Goal: Task Accomplishment & Management: Manage account settings

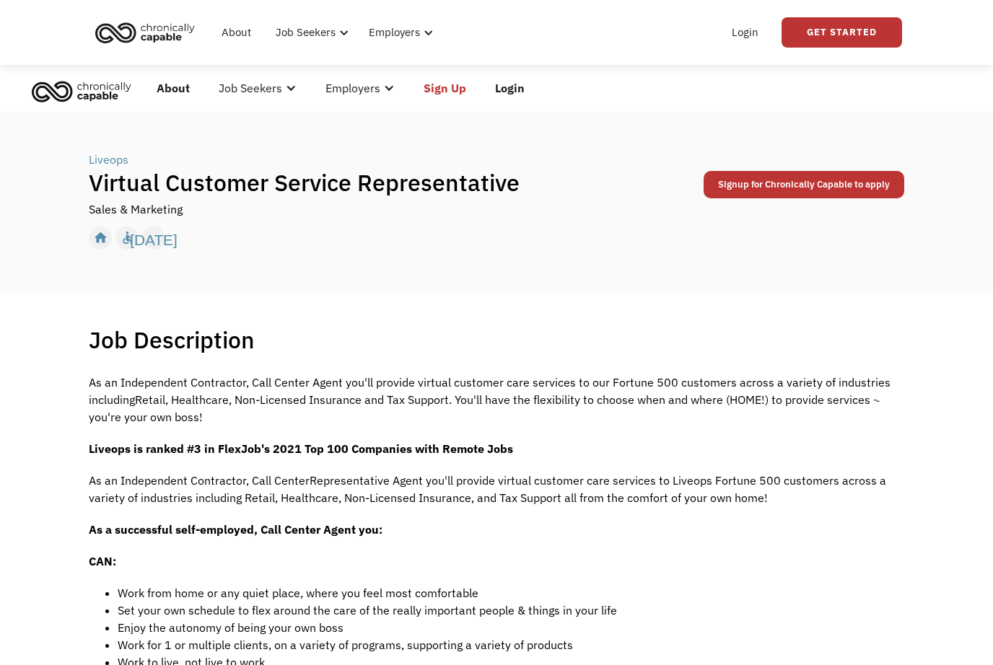
click at [743, 34] on link "Login" at bounding box center [745, 32] width 44 height 46
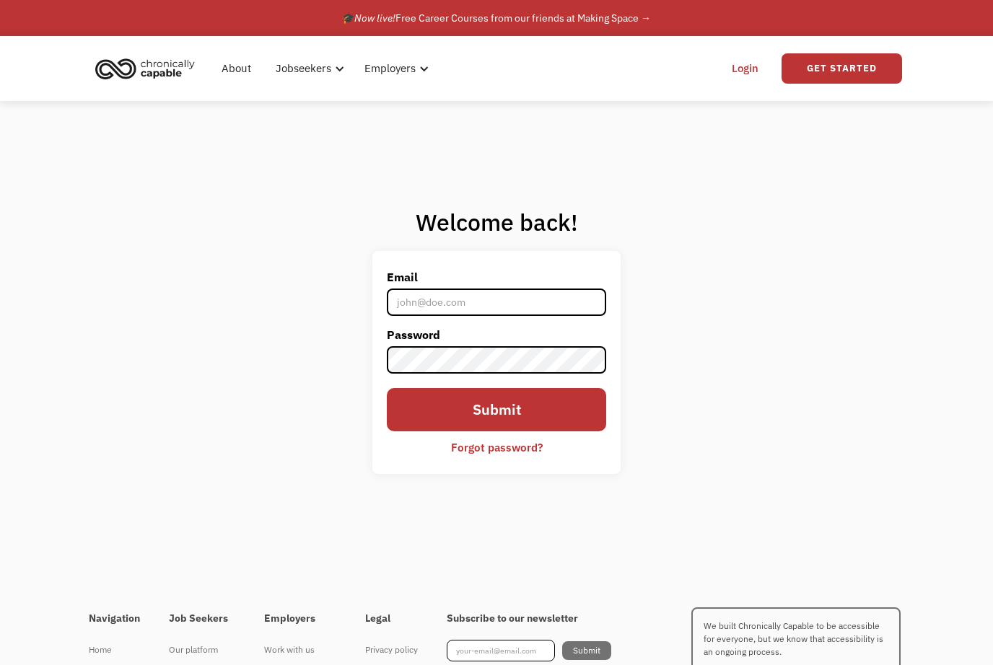
click at [561, 316] on input "Email" at bounding box center [496, 302] width 219 height 27
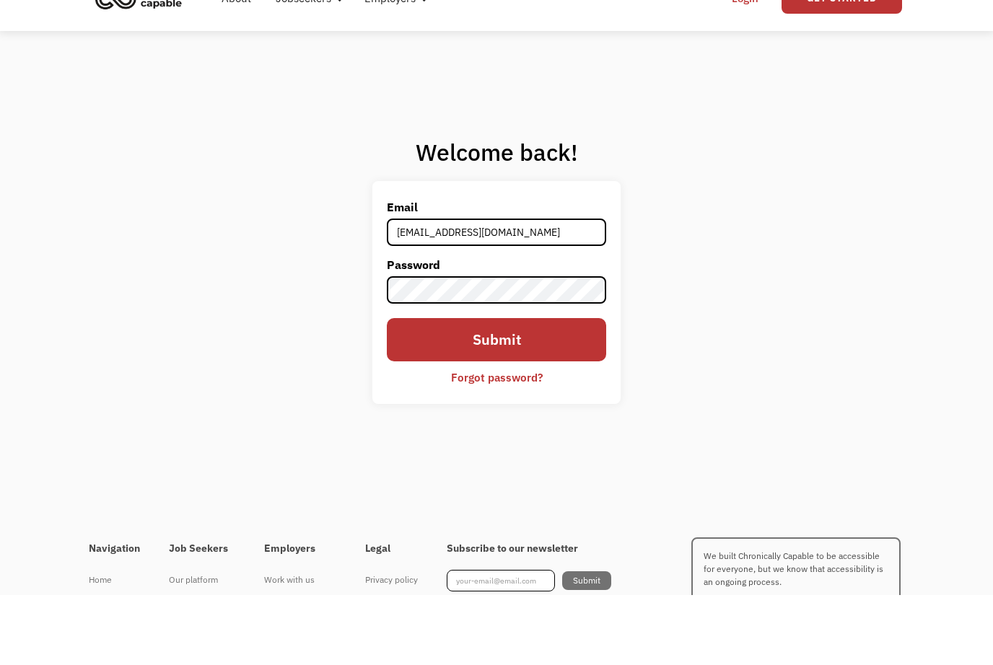
type input "annalyng0101@gmail.com"
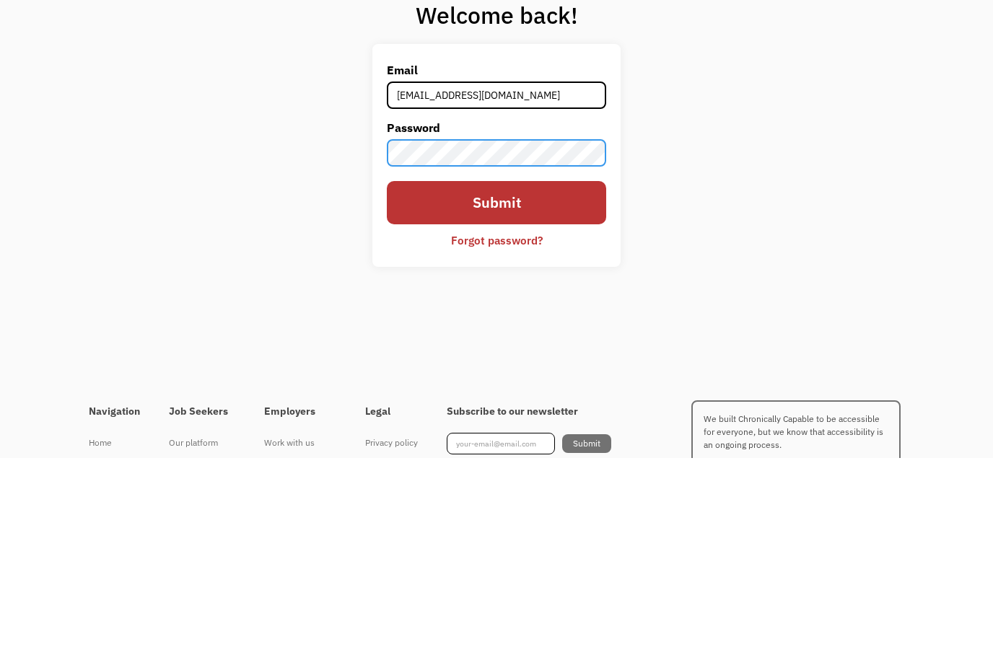
click at [445, 388] on input "Submit" at bounding box center [496, 410] width 219 height 44
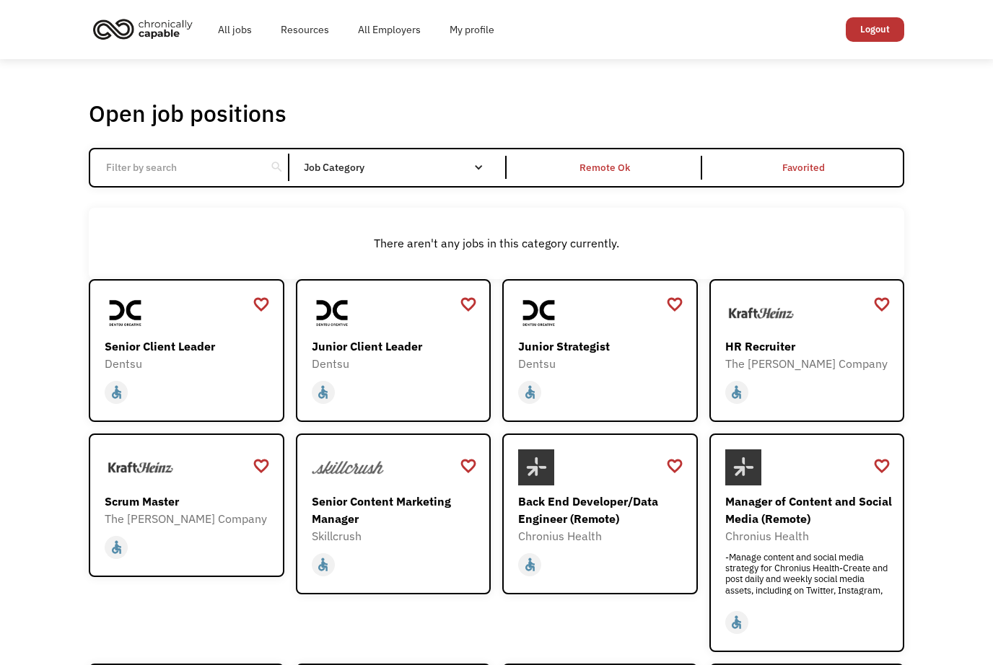
click at [462, 26] on link "My profile" at bounding box center [472, 29] width 74 height 46
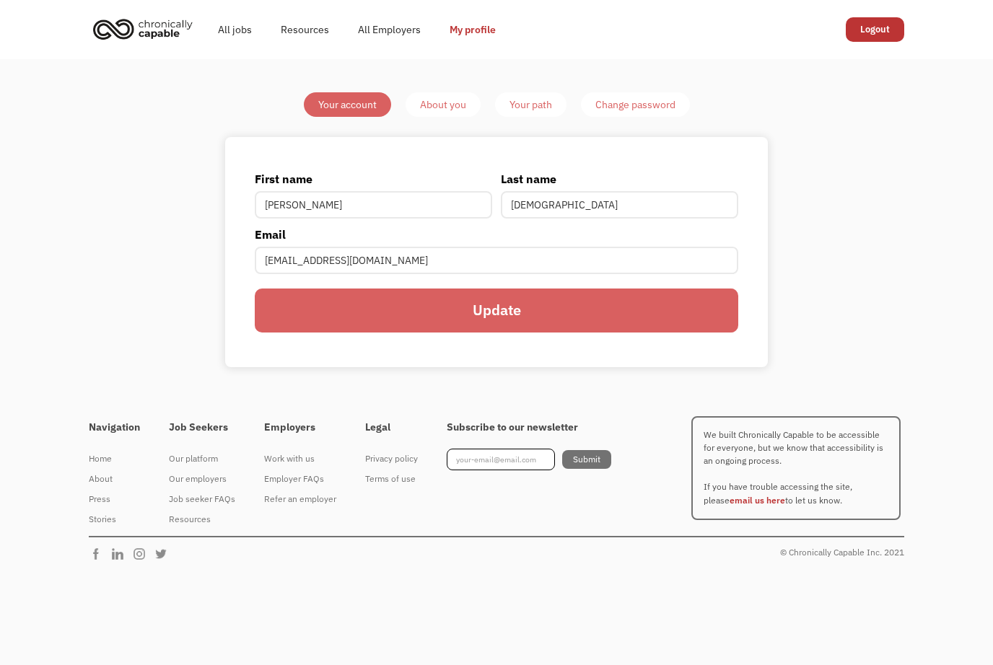
click at [507, 113] on link "Your path" at bounding box center [530, 104] width 71 height 25
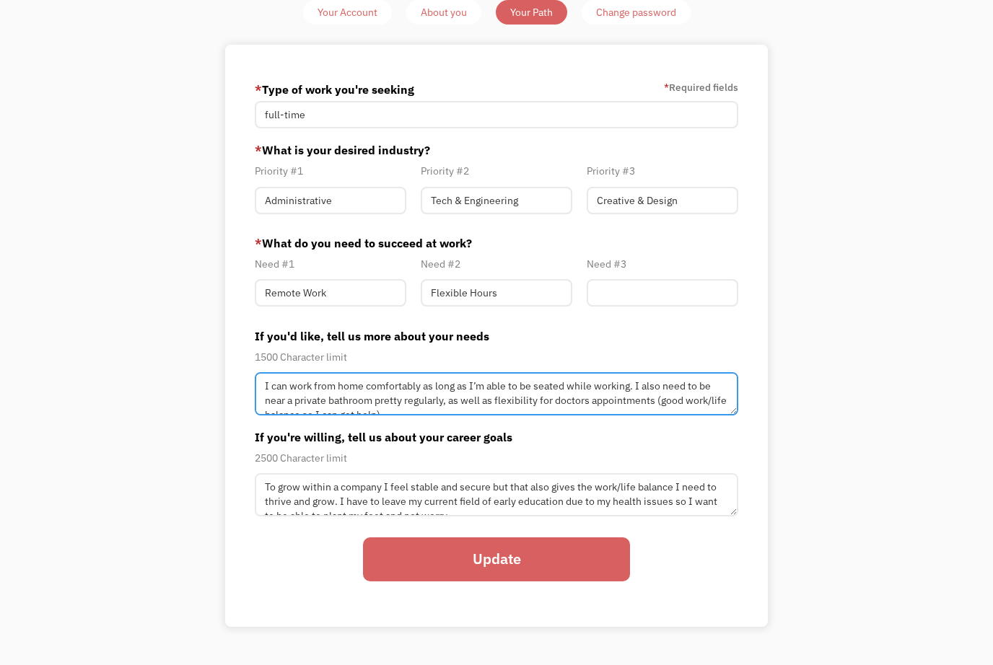
click at [572, 396] on textarea "I can work from home comfortably as long as I’m able to be seated while working…" at bounding box center [496, 393] width 483 height 43
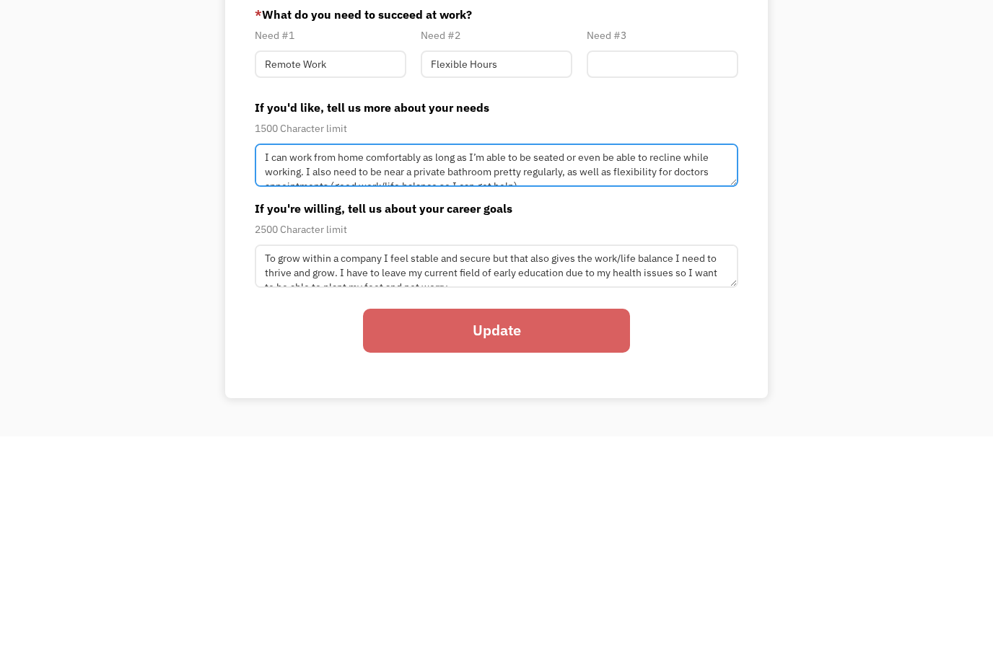
click at [297, 372] on textarea "I can work from home comfortably as long as I’m able to be seated or even be ab…" at bounding box center [496, 393] width 483 height 43
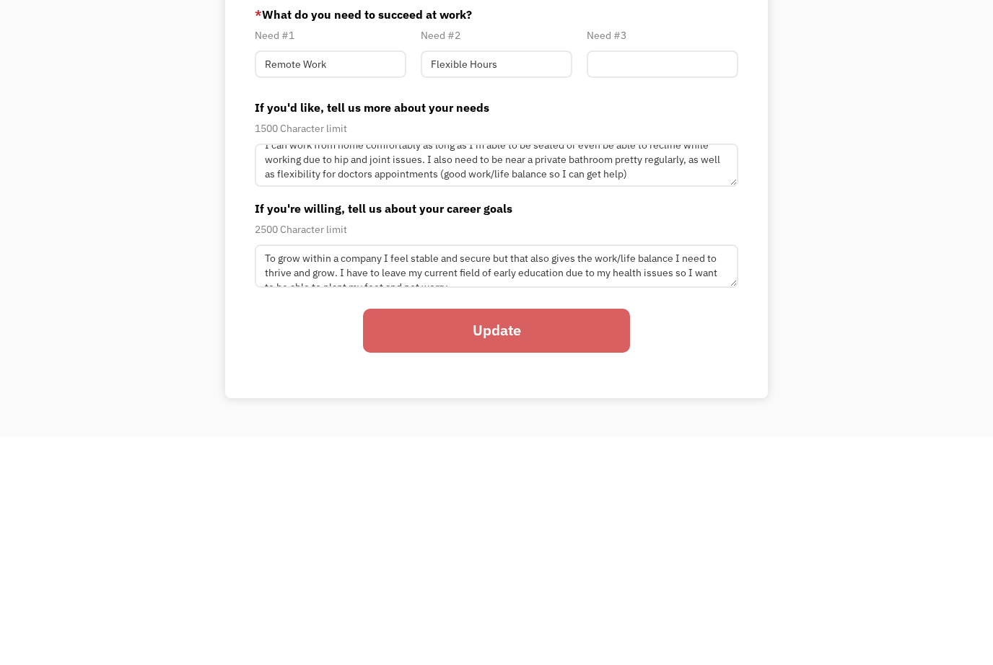
click at [110, 252] on div "Your Account About you Your Path Change password * Type of work you're seeking …" at bounding box center [496, 314] width 993 height 694
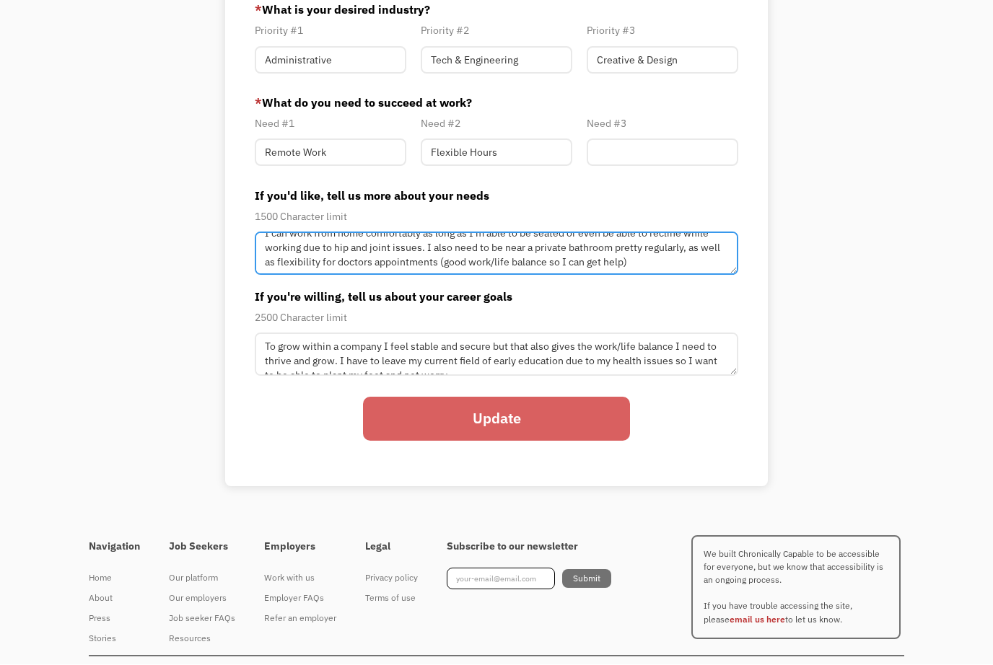
click at [601, 276] on textarea "I can work from home comfortably as long as I’m able to be seated or even be ab…" at bounding box center [496, 253] width 483 height 43
click at [602, 271] on textarea "I can work from home comfortably as long as I’m able to be seated or even be ab…" at bounding box center [496, 253] width 483 height 43
click at [651, 276] on textarea "I can work from home comfortably as long as I’m able to be seated or even be ab…" at bounding box center [496, 253] width 483 height 43
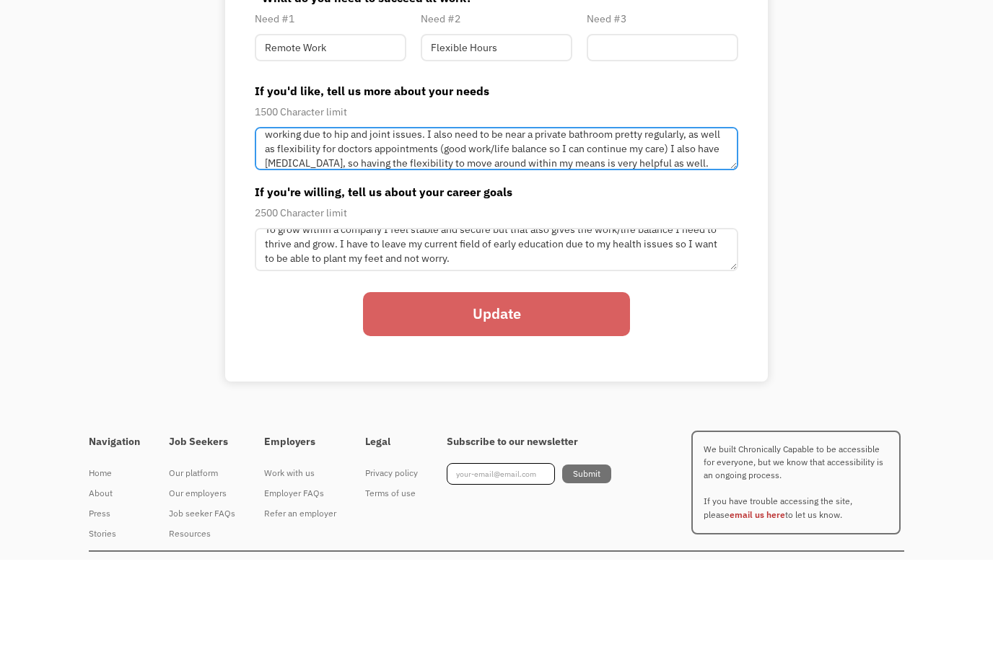
scroll to position [35, 0]
type textarea "I can work from home comfortably as long as I’m able to be seated or even be ab…"
click at [544, 398] on input "Update" at bounding box center [496, 420] width 267 height 44
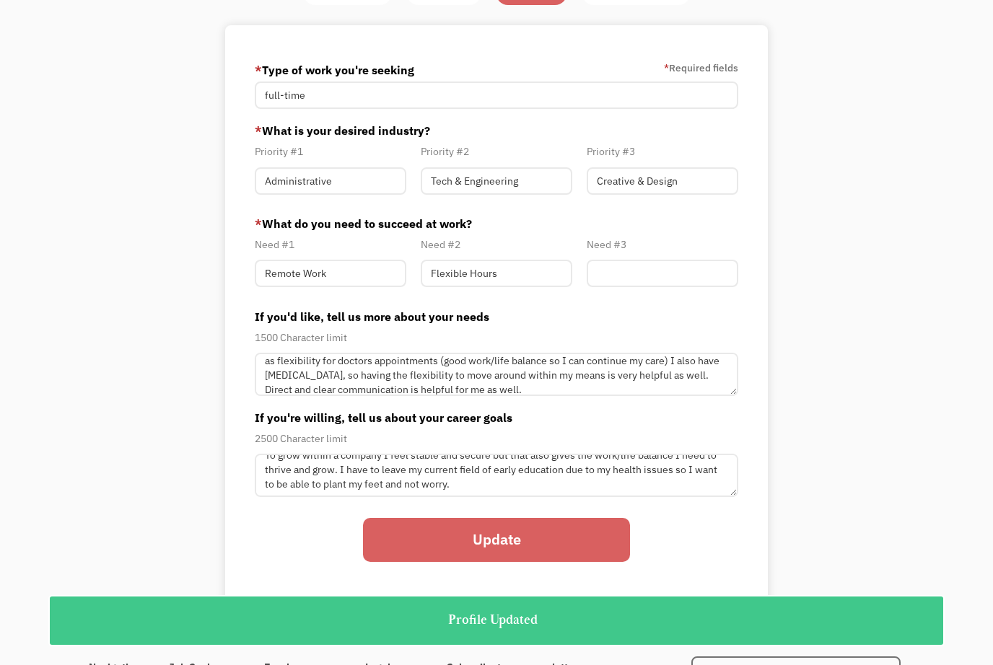
scroll to position [0, 0]
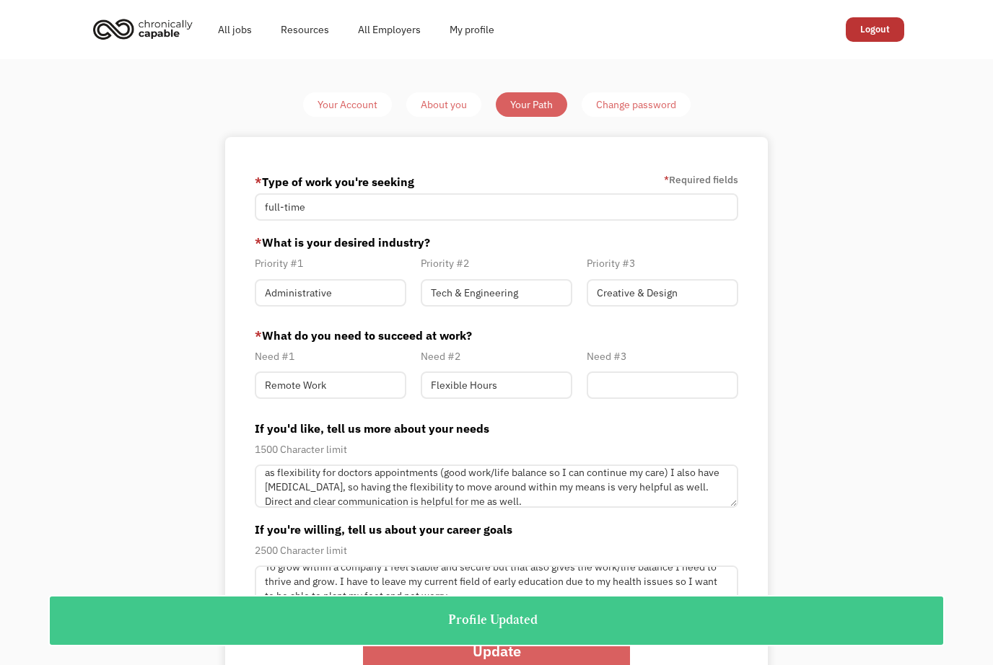
click at [232, 25] on link "All jobs" at bounding box center [235, 29] width 63 height 46
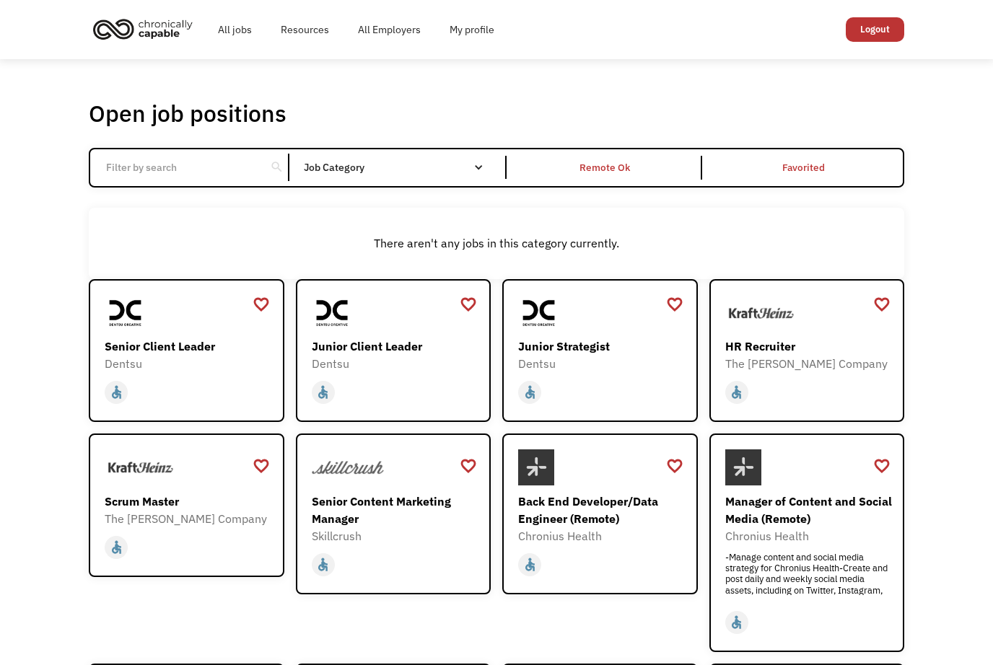
click at [347, 164] on div "Job Category" at bounding box center [401, 167] width 194 height 23
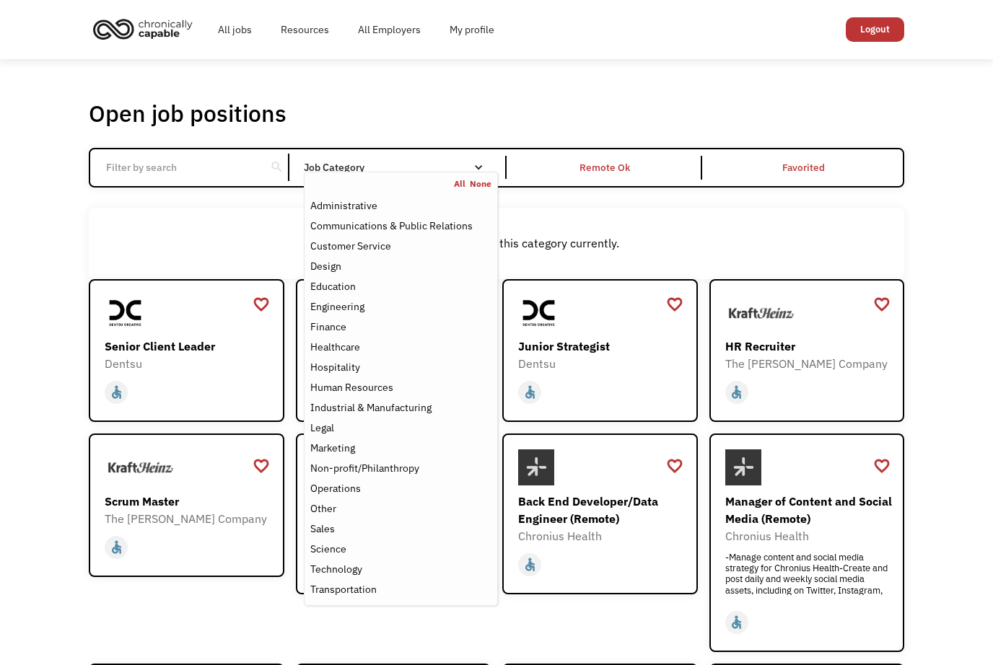
click at [935, 248] on div "Open job positions You have X liked items Search search Filter by category Admi…" at bounding box center [496, 499] width 993 height 881
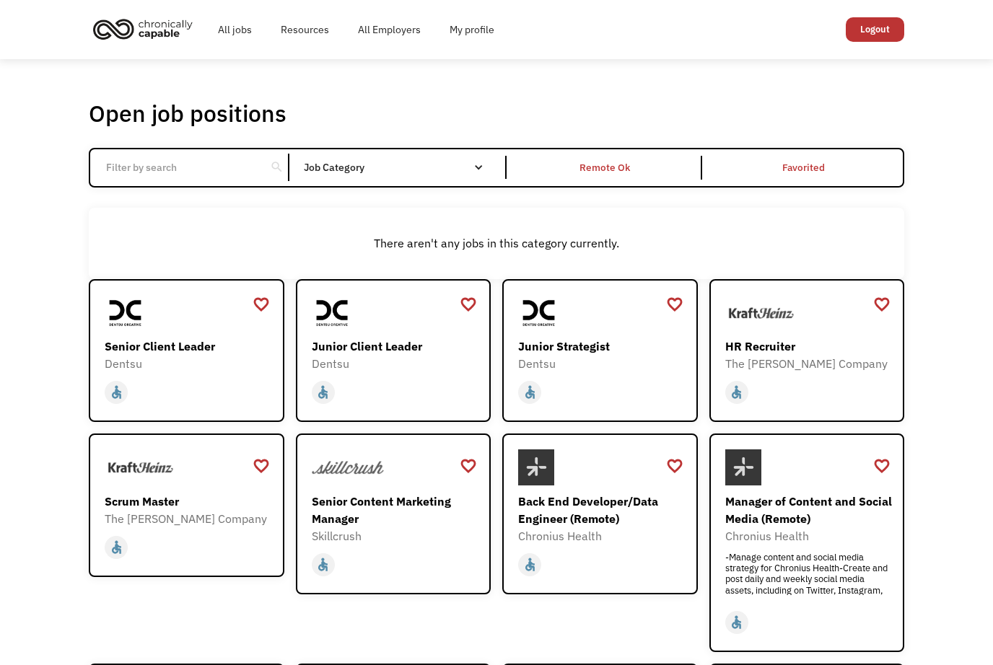
click at [246, 175] on input "Email Form" at bounding box center [177, 167] width 161 height 27
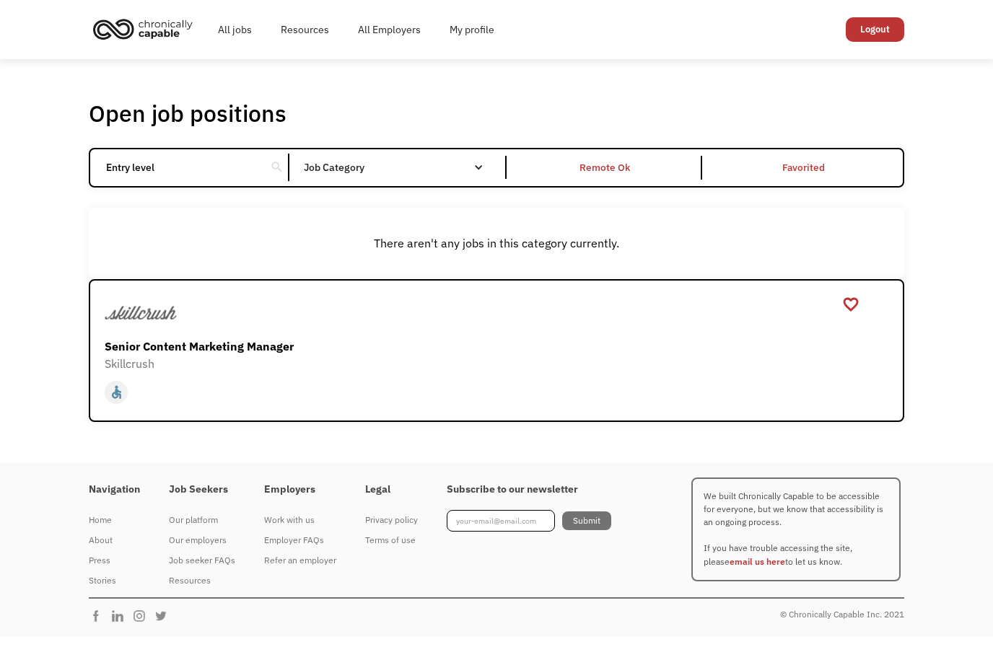
click input "Email Form" at bounding box center [0, 0] width 0 height 0
click at [216, 178] on input "Entry level" at bounding box center [177, 167] width 161 height 27
type input "E"
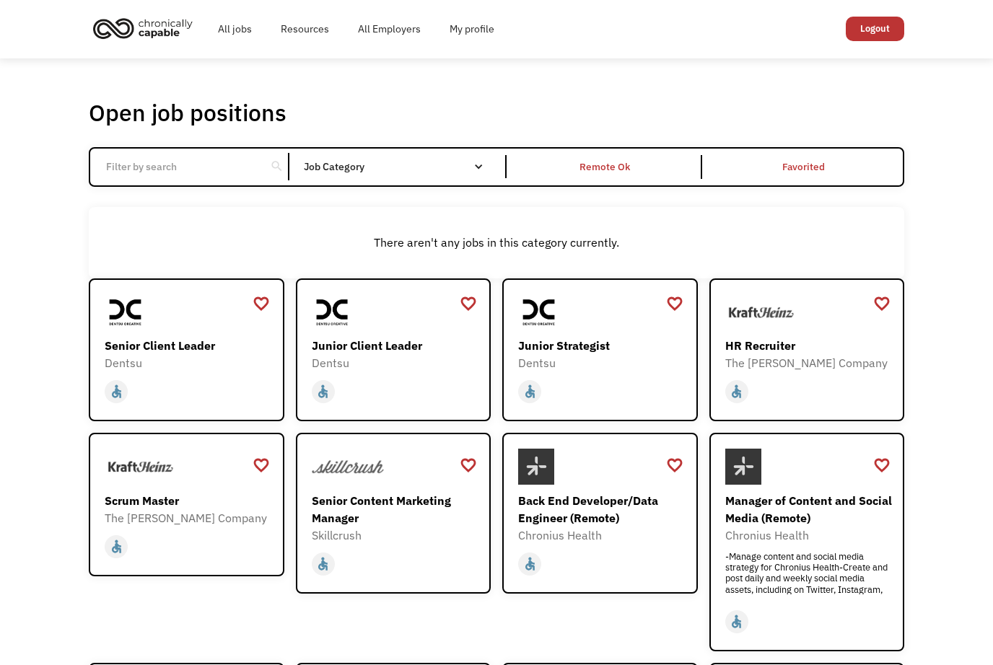
click input "Email Form" at bounding box center [0, 0] width 0 height 0
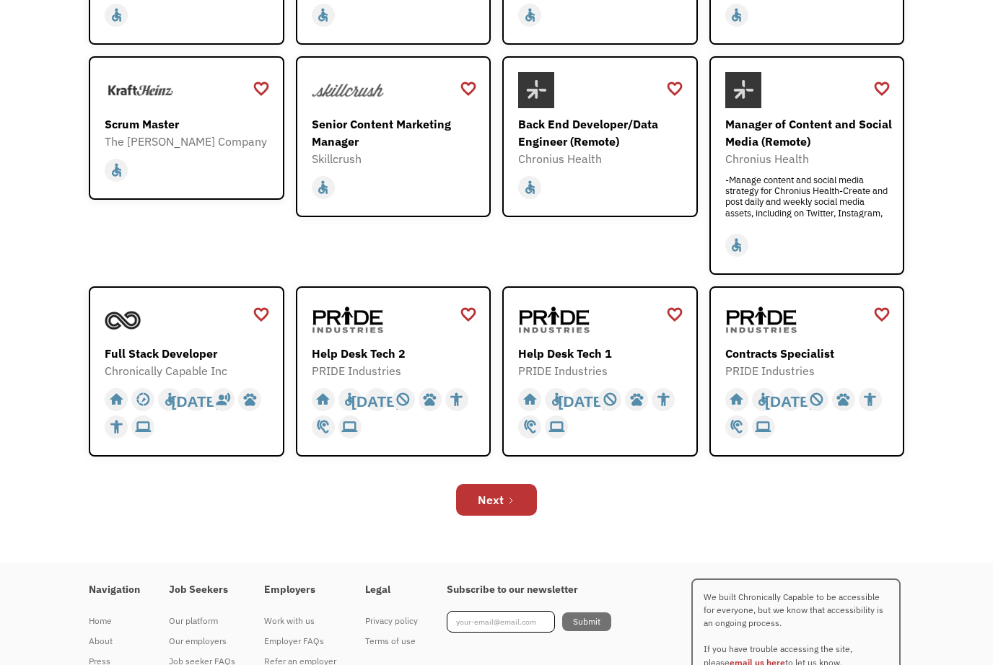
scroll to position [377, 0]
click at [684, 326] on div "favorite_border" at bounding box center [674, 315] width 17 height 22
click at [454, 325] on div at bounding box center [395, 320] width 167 height 36
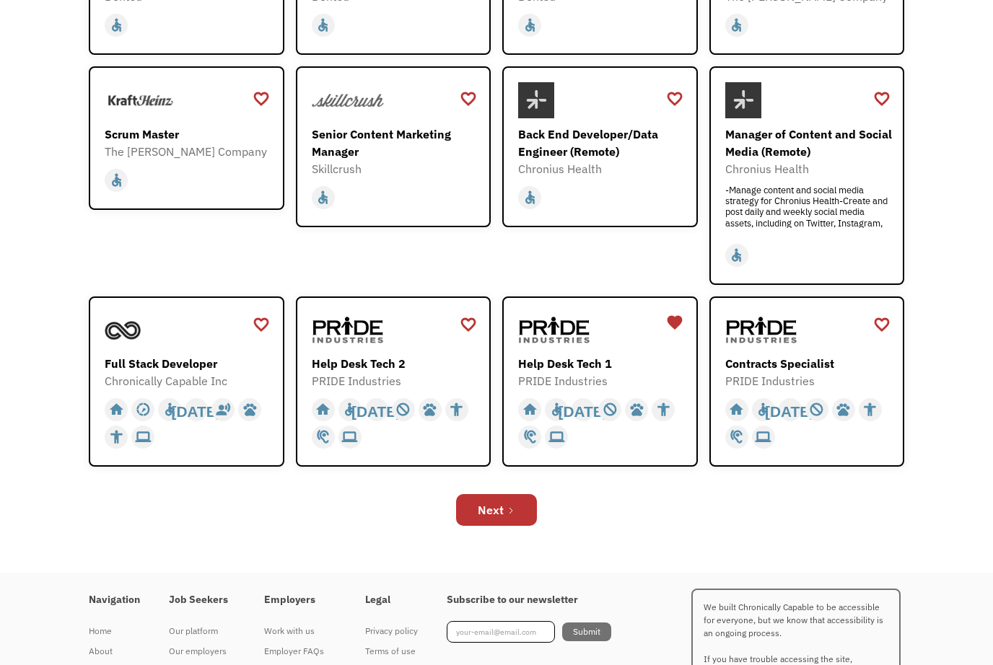
scroll to position [371, 0]
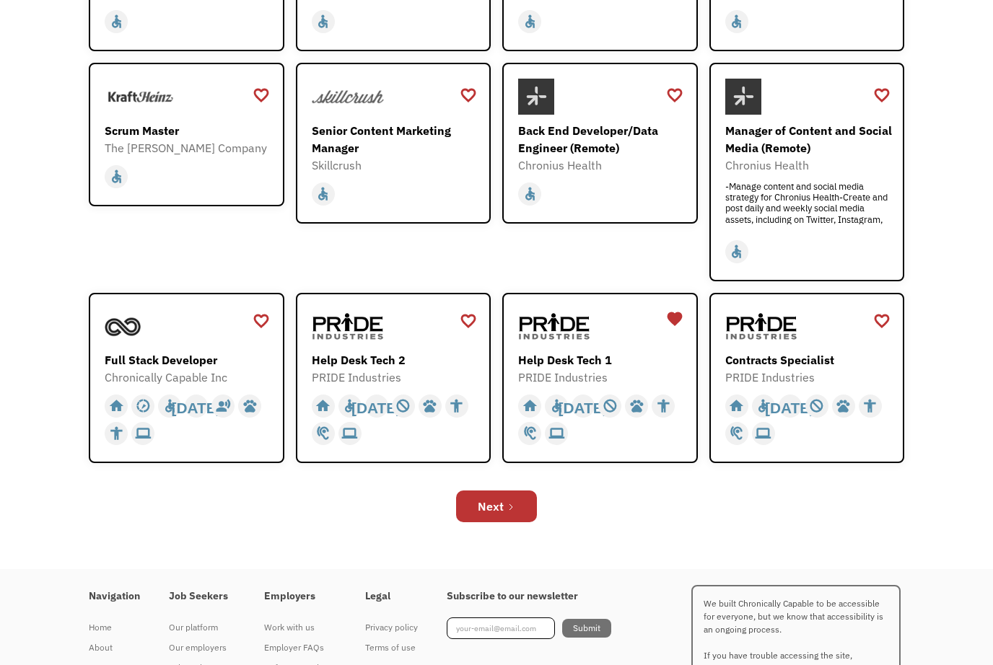
click at [499, 536] on div "Open job positions You have X liked items Search search Filter by category Admi…" at bounding box center [496, 128] width 844 height 815
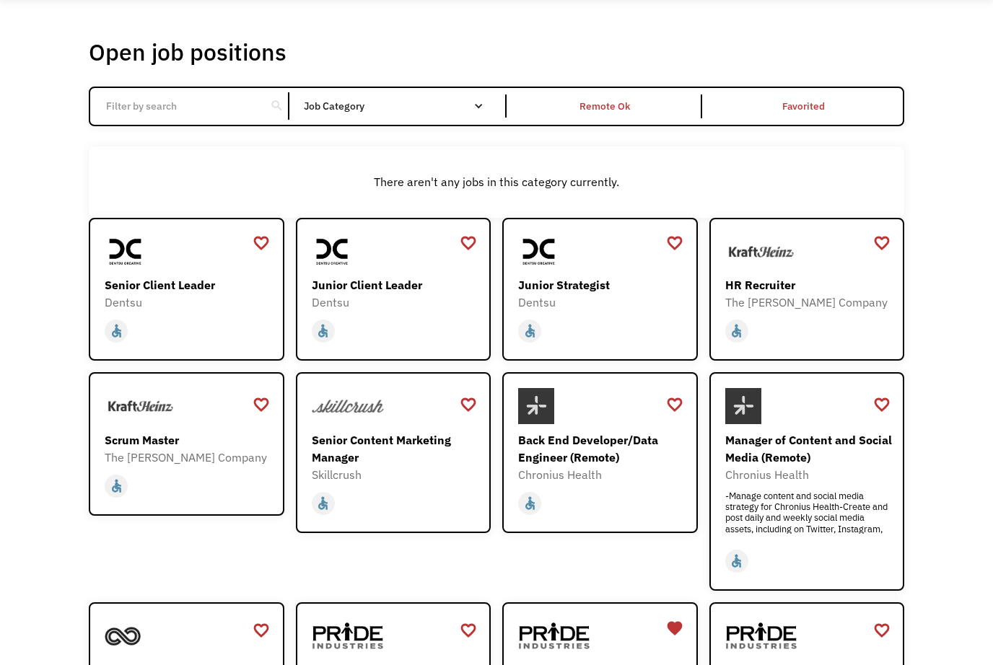
scroll to position [0, 0]
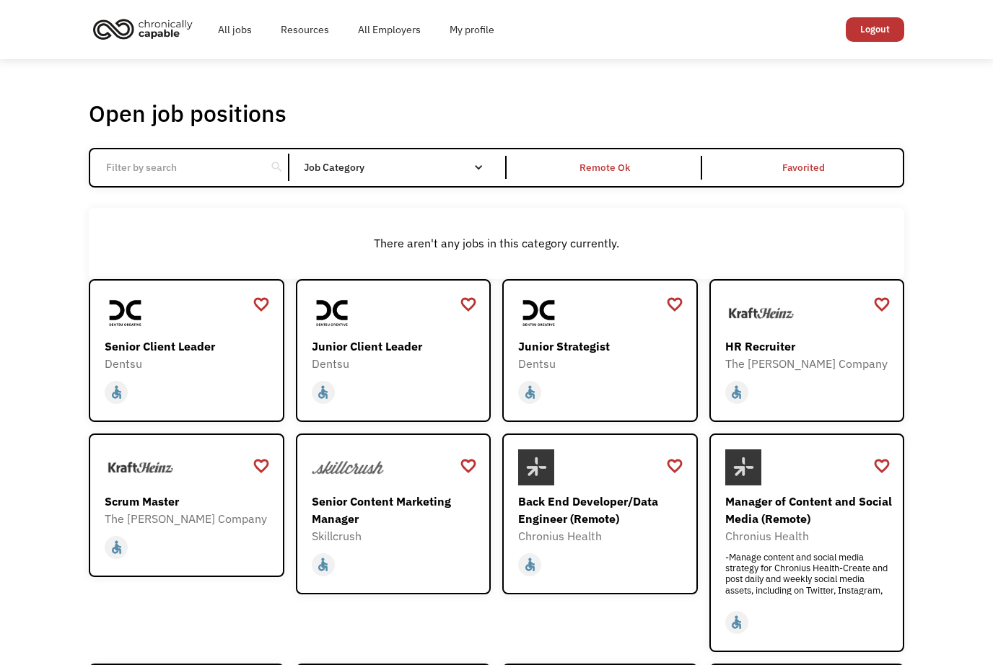
click at [177, 159] on input "Email Form" at bounding box center [177, 167] width 161 height 27
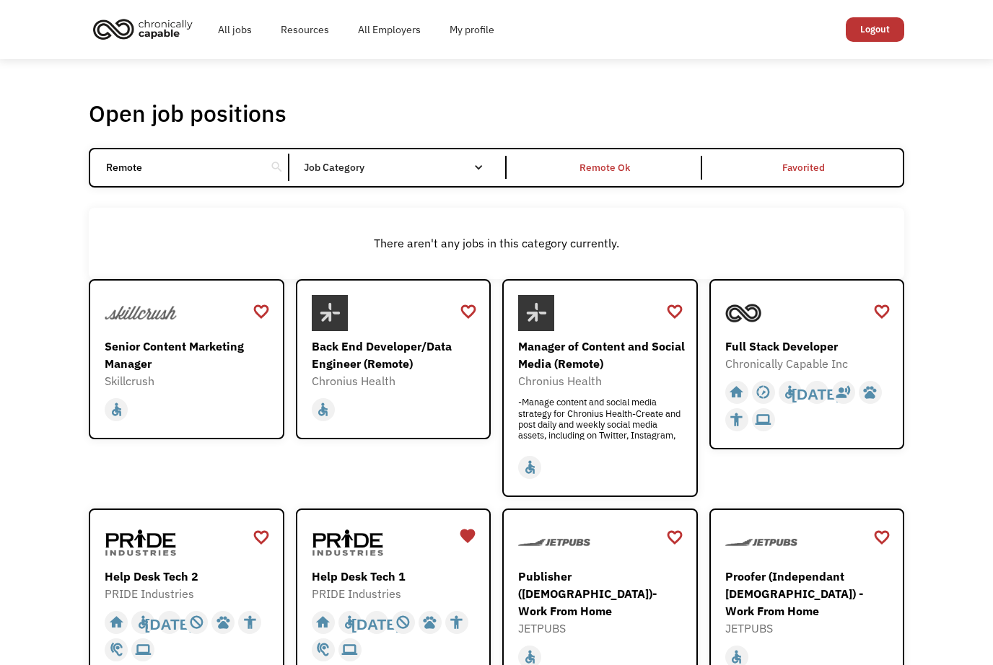
click input "Email Form" at bounding box center [0, 0] width 0 height 0
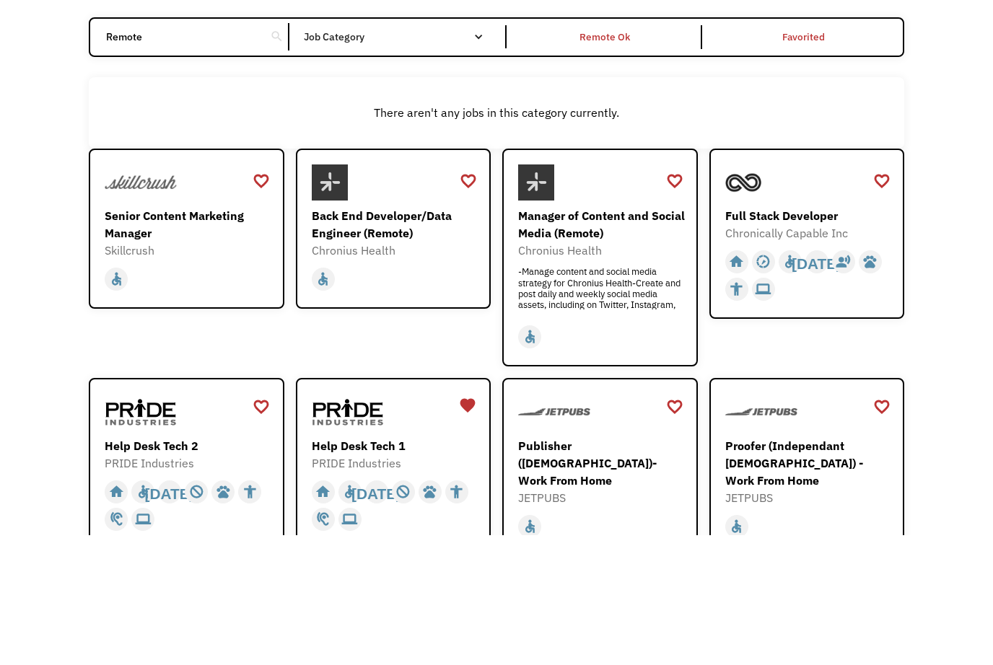
click input "Email Form" at bounding box center [0, 0] width 0 height 0
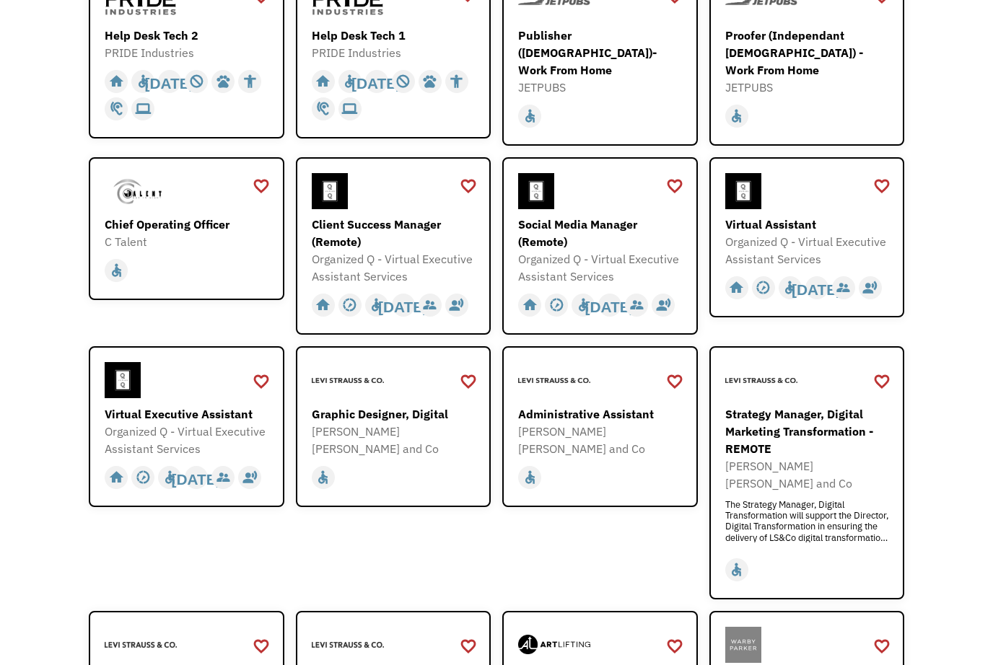
scroll to position [541, 0]
click at [808, 268] on div "Organized Q - Virtual Executive Assistant Services" at bounding box center [808, 250] width 167 height 35
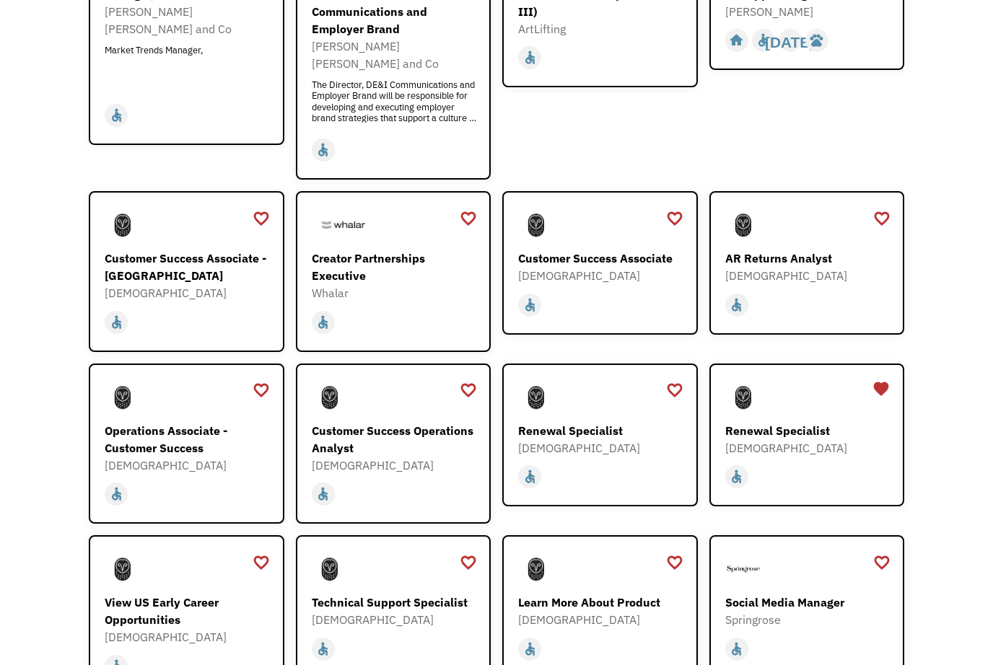
scroll to position [1226, 0]
click at [616, 223] on div "Customer Success Associate Samsara https://boards.greenhouse.io/samsara/jobs/51…" at bounding box center [601, 245] width 167 height 77
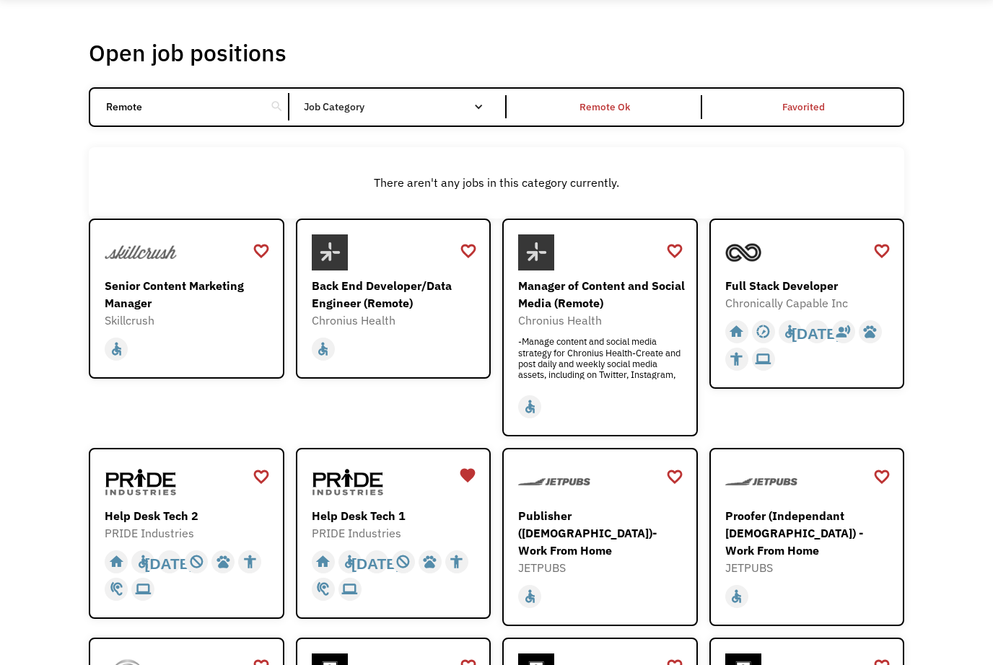
scroll to position [0, 0]
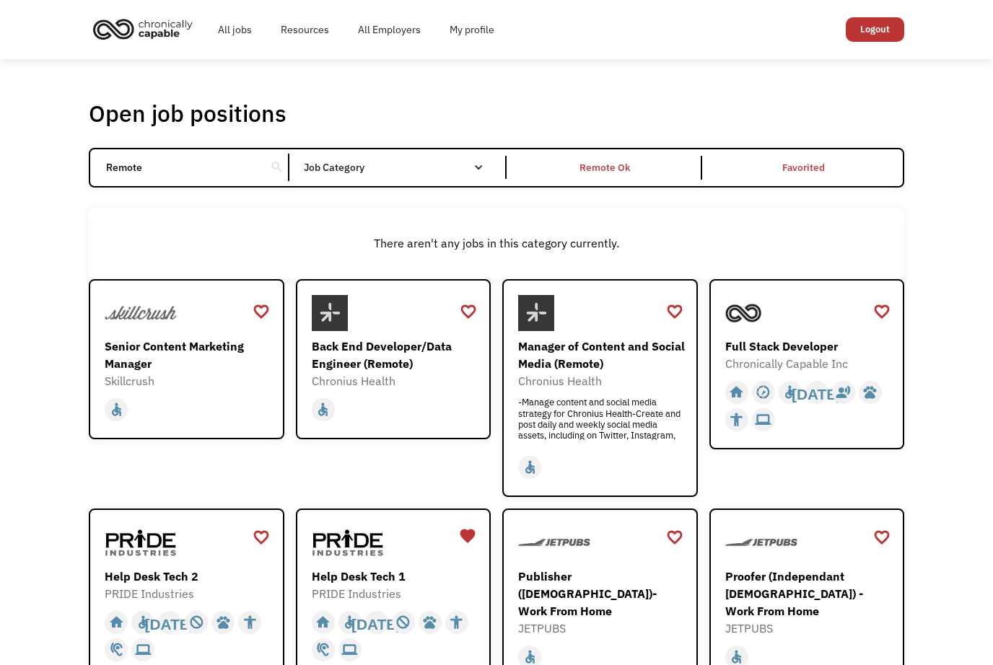
click at [164, 172] on input "Remote" at bounding box center [177, 167] width 161 height 27
type input "R"
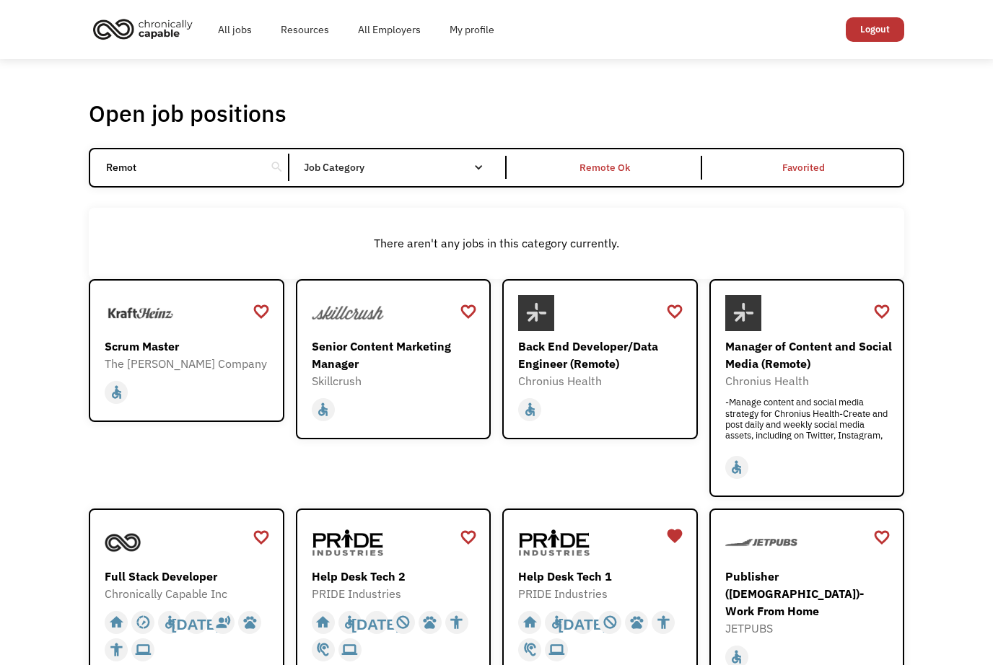
type input "Remote"
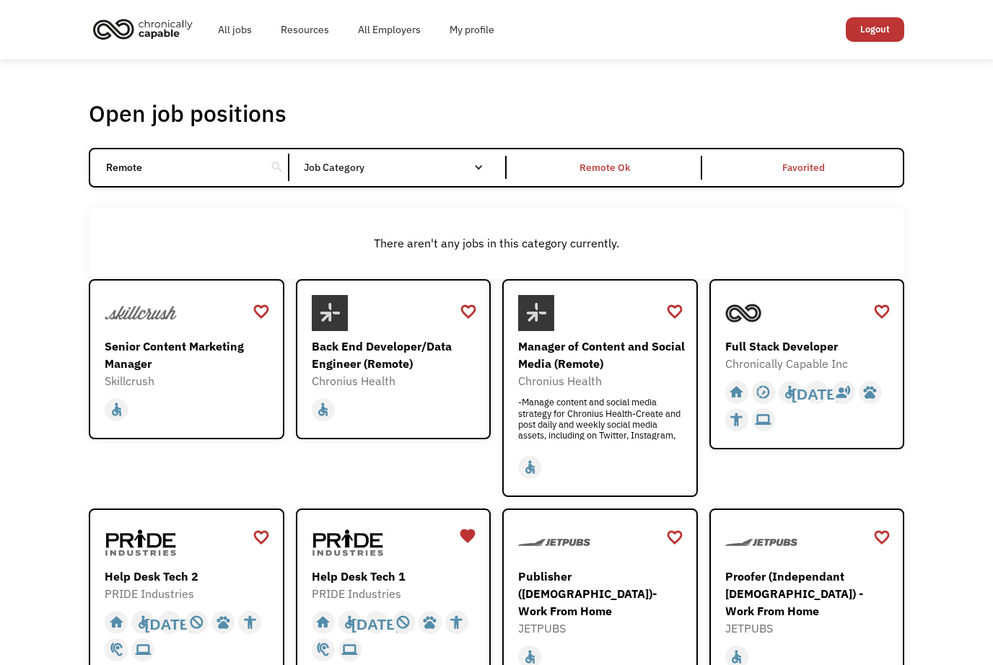
click input "Email Form" at bounding box center [0, 0] width 0 height 0
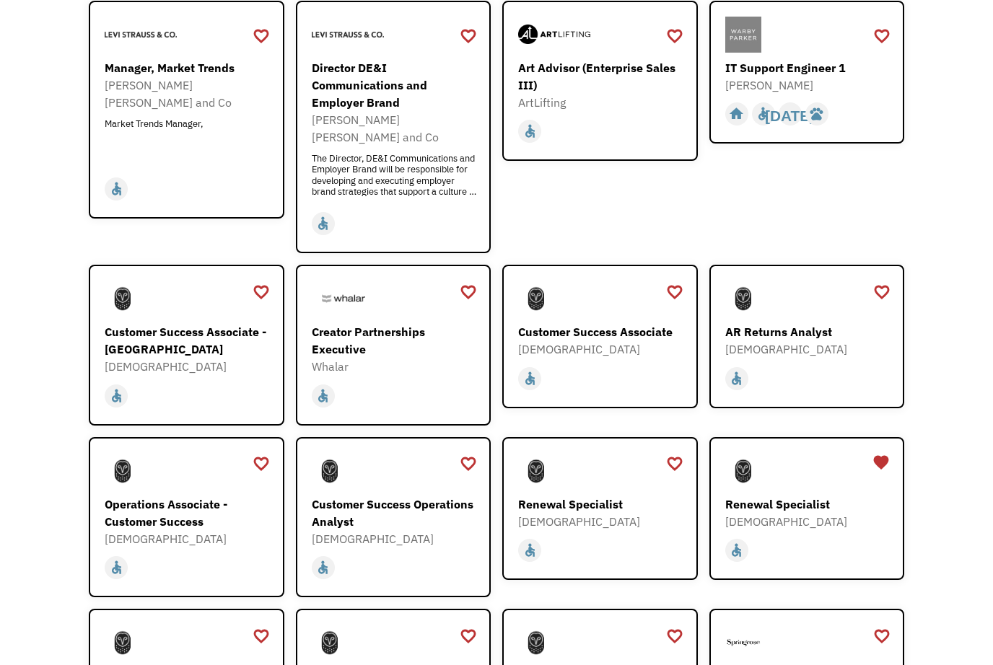
scroll to position [1152, 0]
click at [610, 358] on div "home slow_motion_video accessible today not_interested supervisor_account recor…" at bounding box center [601, 375] width 167 height 34
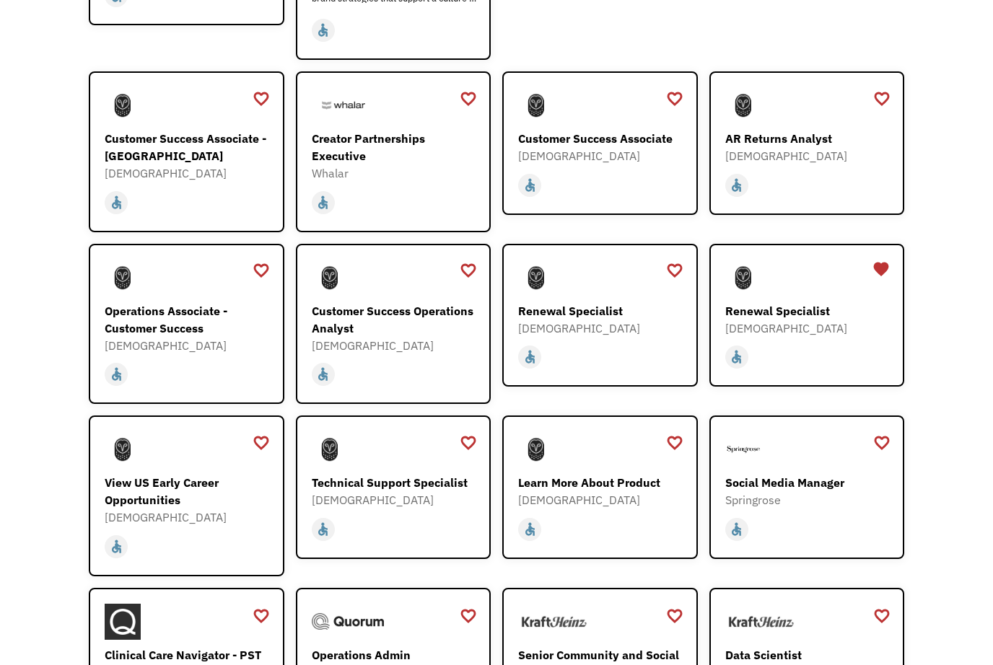
scroll to position [1345, 0]
click at [140, 302] on div "Operations Associate - Customer Success" at bounding box center [188, 319] width 167 height 35
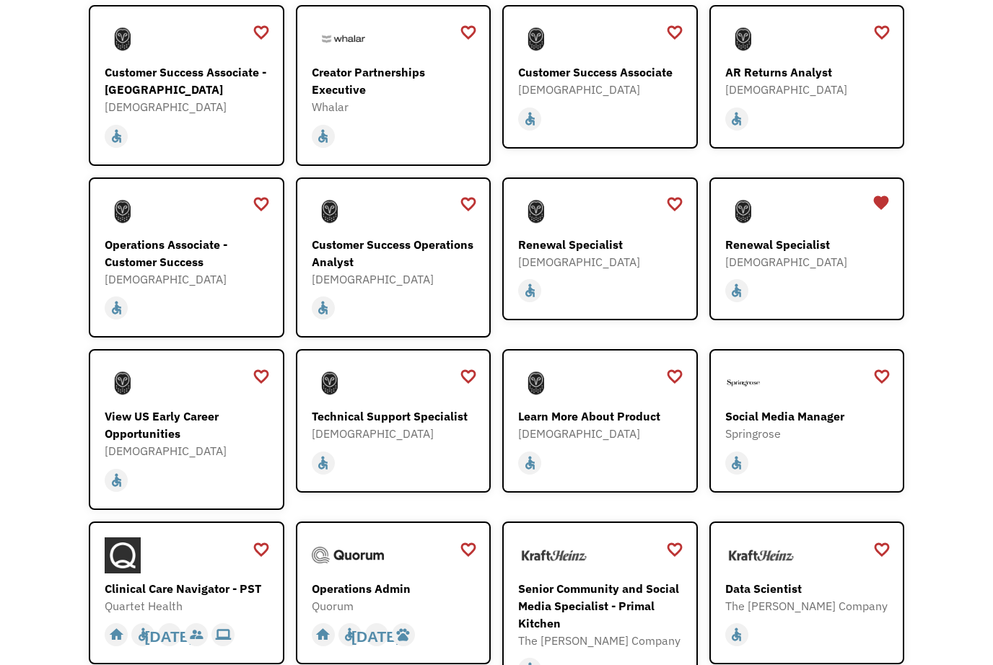
scroll to position [1412, 0]
click at [761, 204] on img at bounding box center [743, 211] width 36 height 36
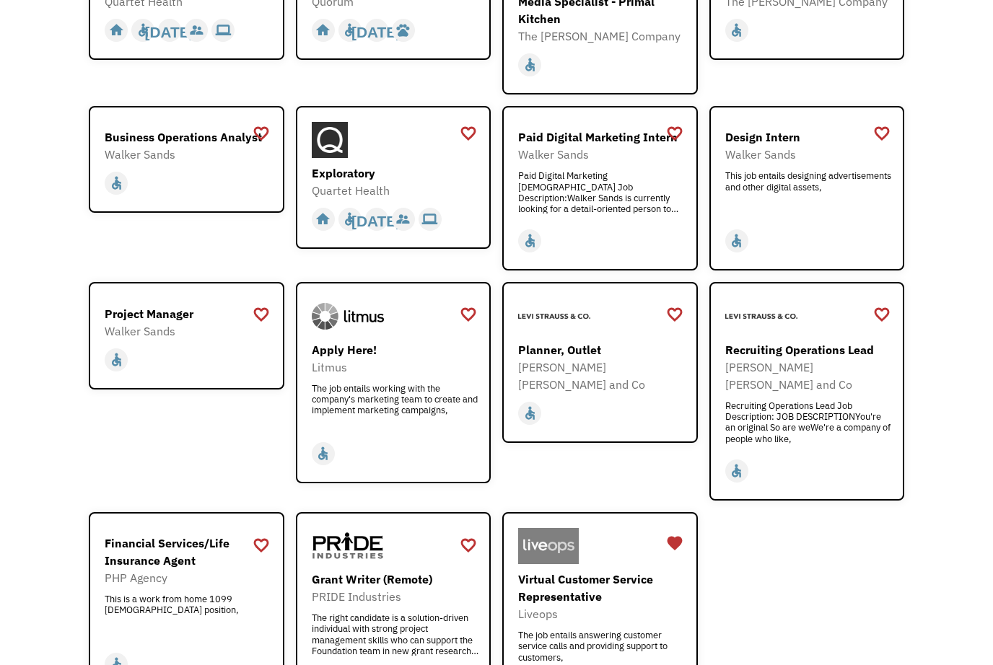
scroll to position [1960, 0]
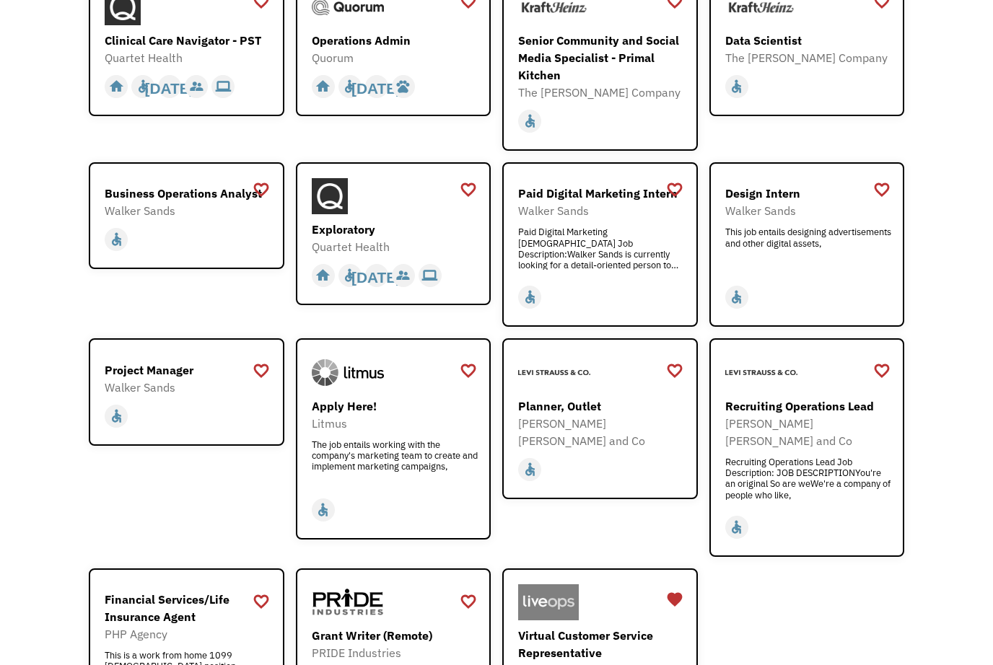
click at [347, 178] on img at bounding box center [330, 196] width 36 height 36
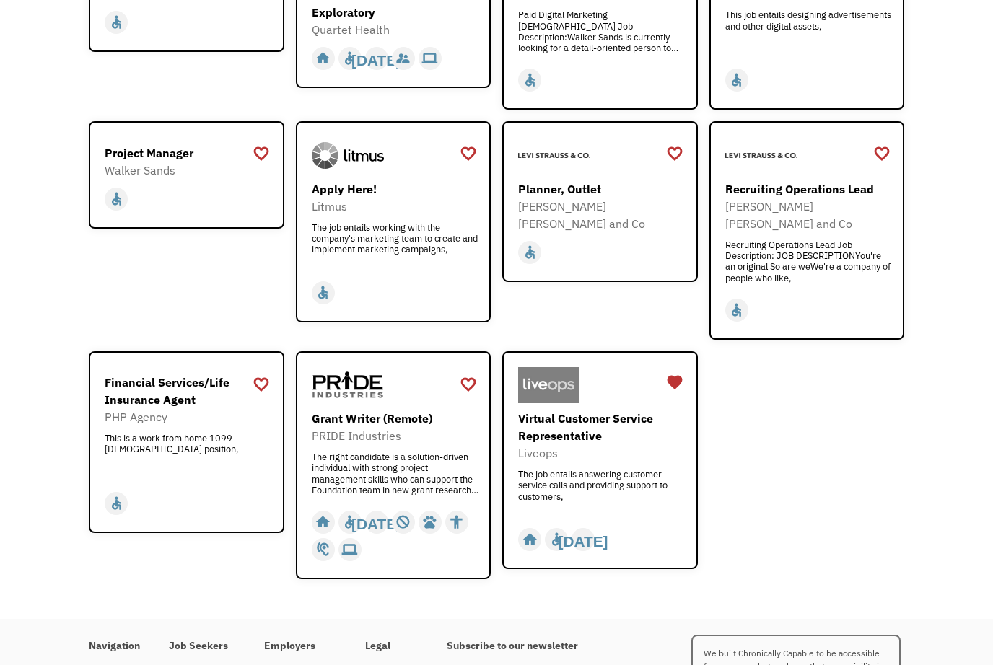
scroll to position [2178, 0]
click at [351, 137] on img at bounding box center [348, 155] width 72 height 36
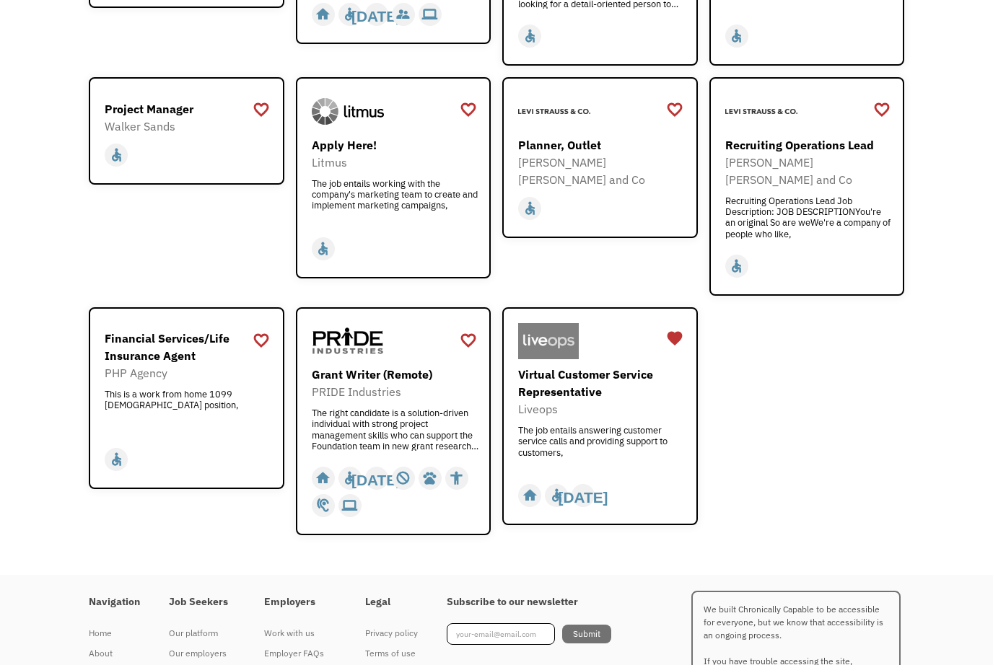
scroll to position [2222, 0]
click at [570, 366] on div "Virtual Customer Service Representative" at bounding box center [601, 383] width 167 height 35
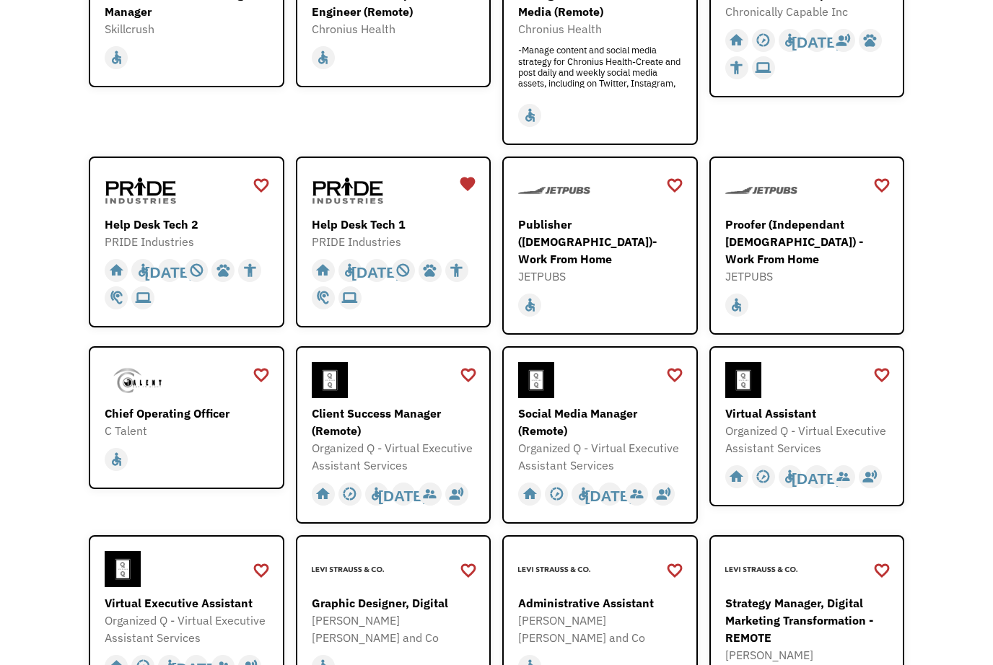
scroll to position [0, 0]
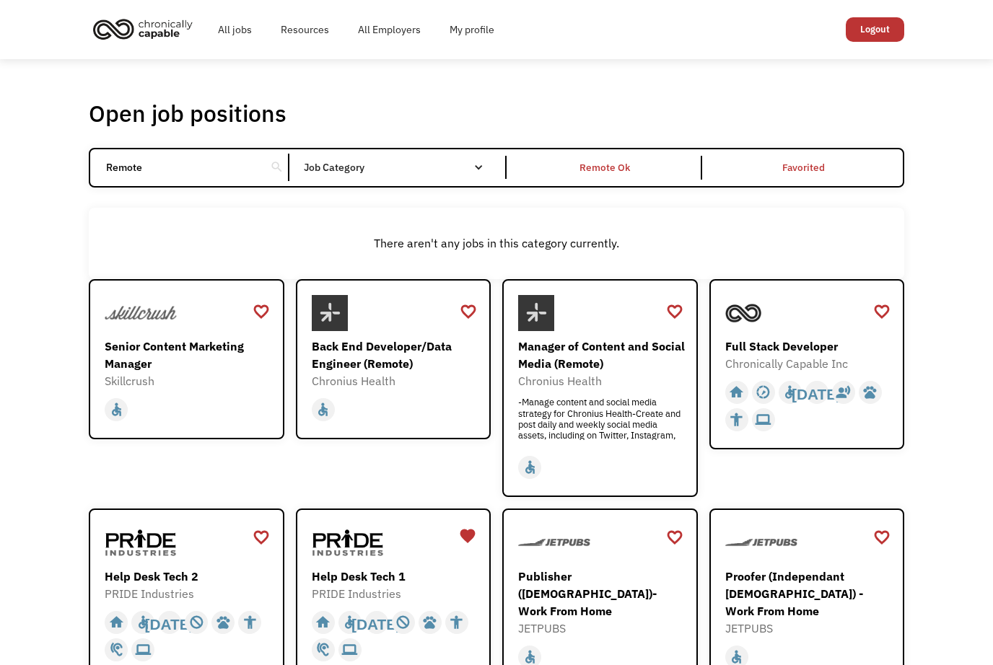
click at [770, 4] on div "All jobs Resources All Employers My profile Club Capable New! Logout" at bounding box center [496, 29] width 844 height 59
click at [746, 1] on div "All jobs Resources All Employers My profile Club Capable New! Logout" at bounding box center [496, 29] width 844 height 59
click at [958, 1] on div "All jobs Resources All Employers My profile Club Capable New! Logout" at bounding box center [496, 29] width 993 height 59
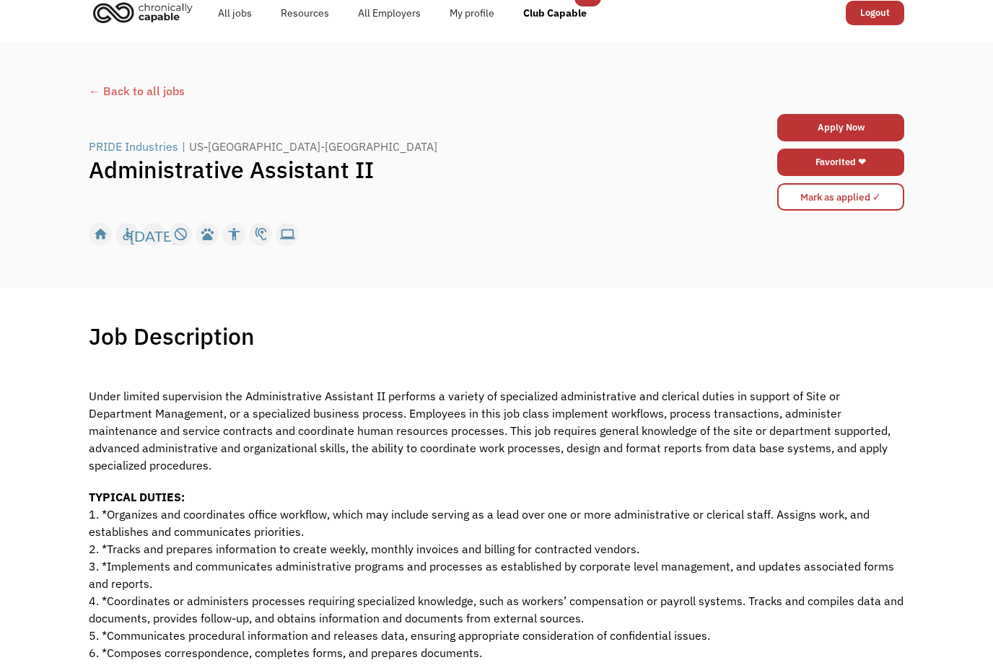
scroll to position [4, 0]
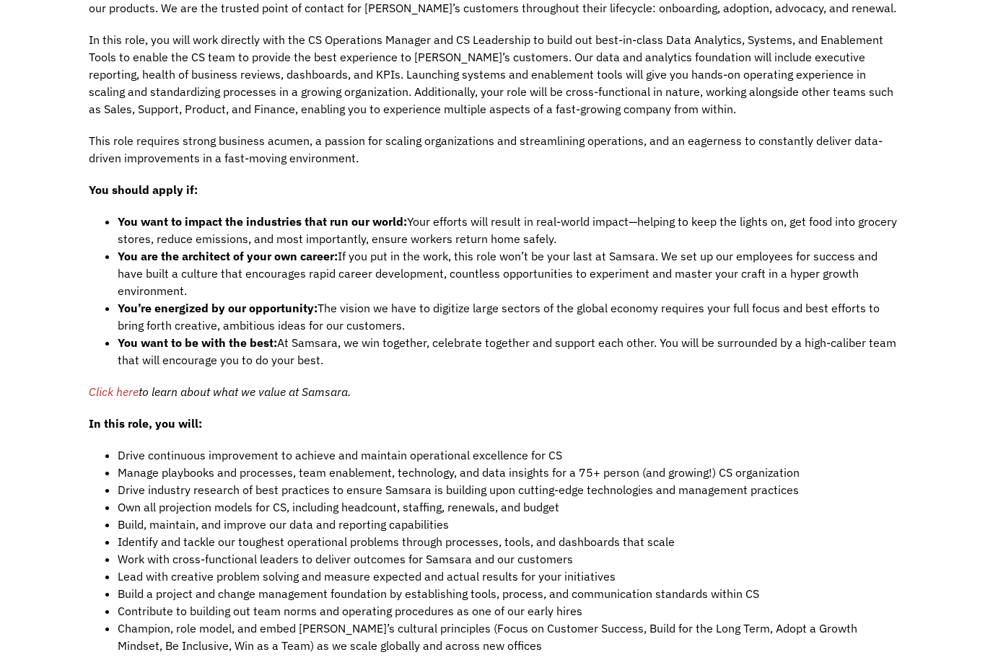
scroll to position [863, 0]
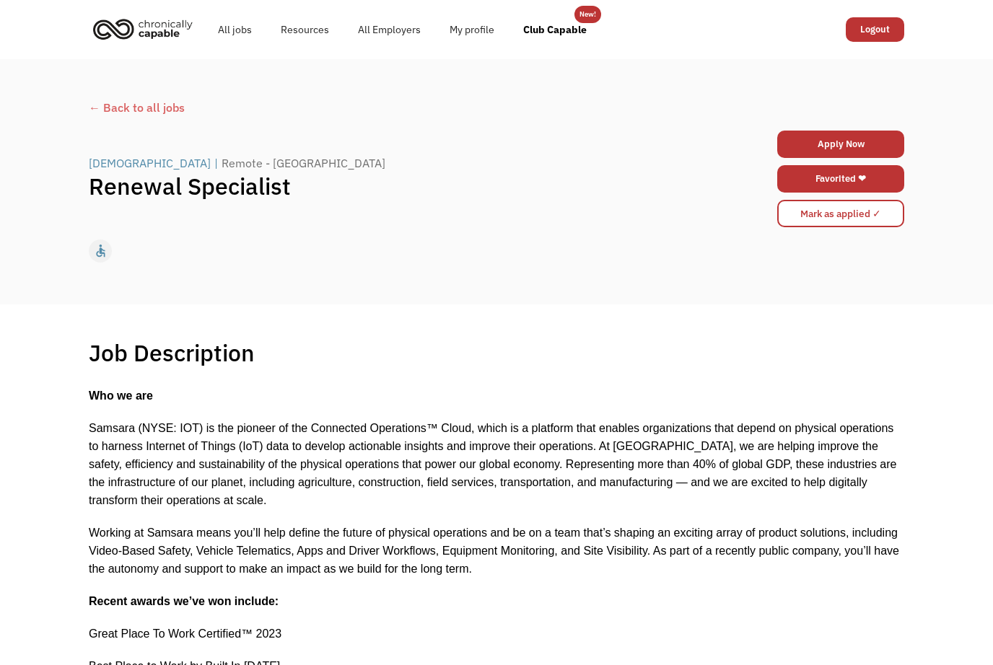
click at [823, 185] on link "Favorited ❤" at bounding box center [840, 178] width 127 height 27
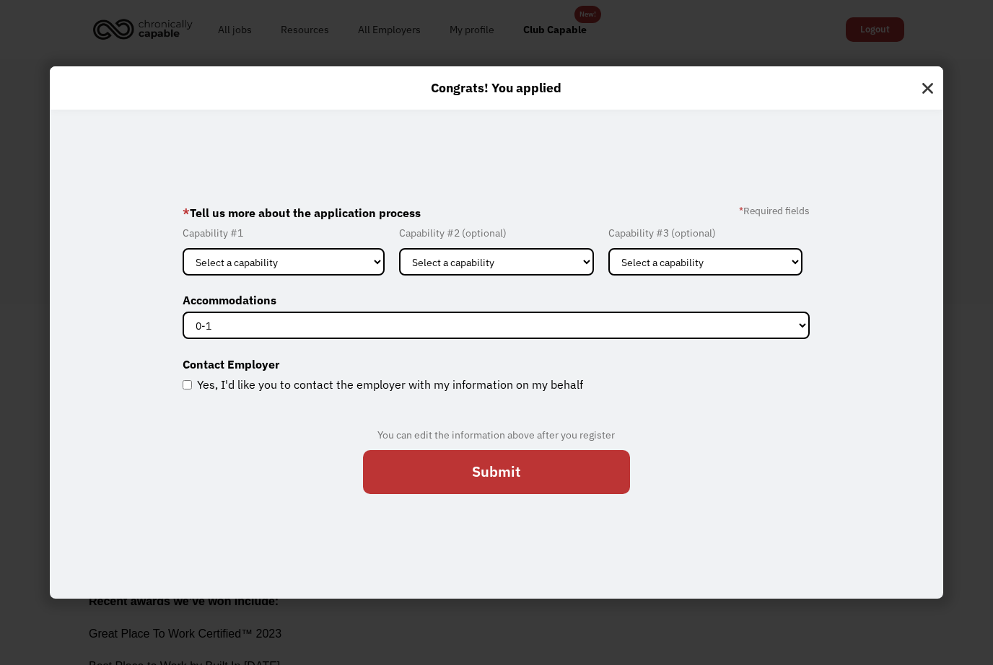
click at [925, 99] on img at bounding box center [927, 85] width 31 height 38
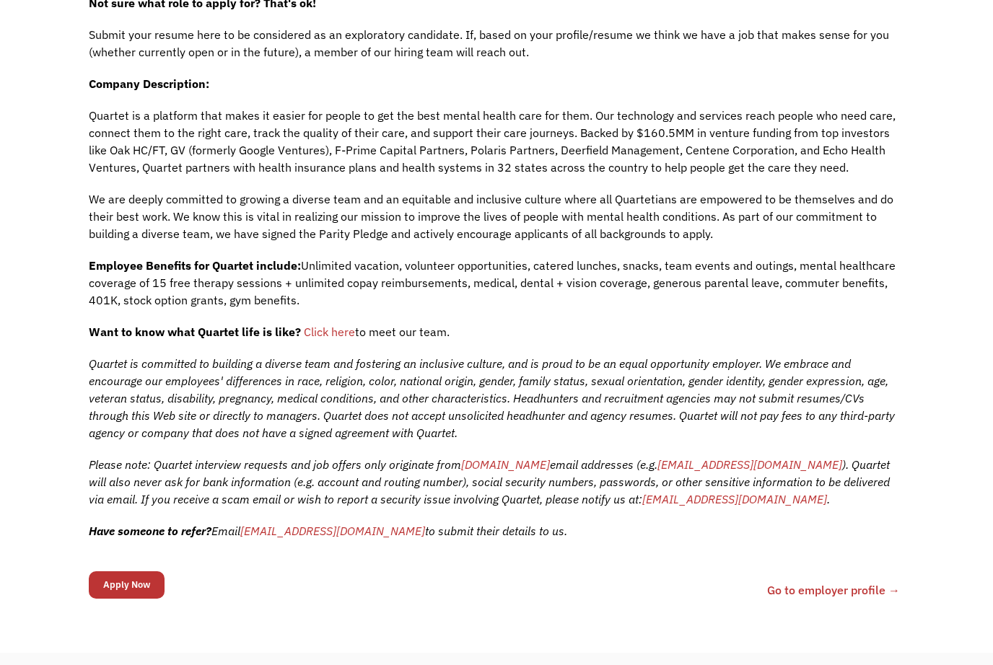
scroll to position [385, 0]
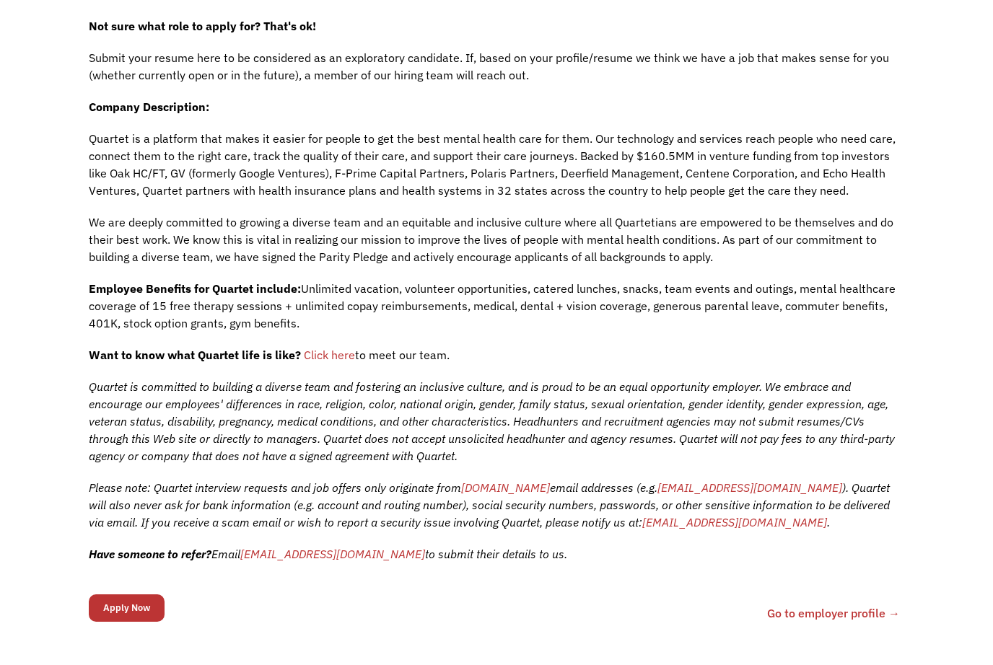
click at [323, 362] on span "Click here" at bounding box center [329, 355] width 51 height 14
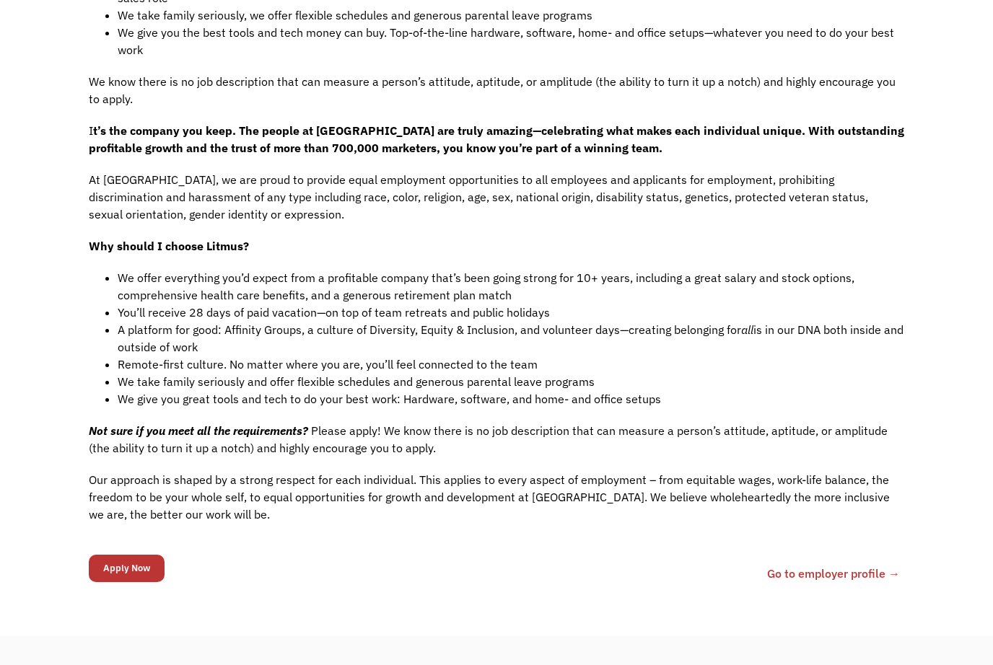
scroll to position [998, 0]
click at [122, 560] on input "Apply Now" at bounding box center [127, 568] width 76 height 27
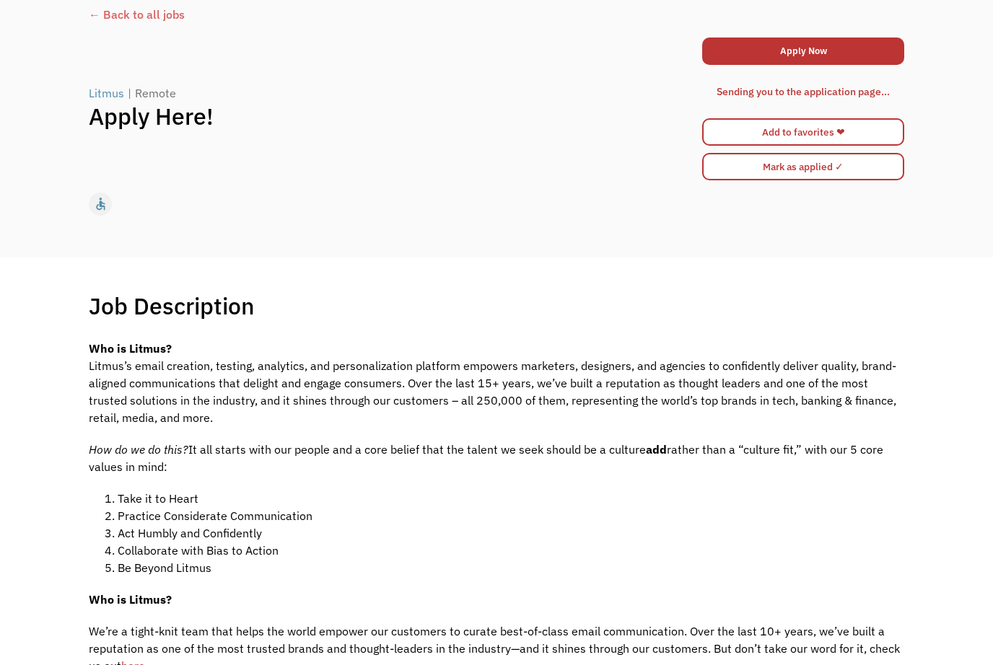
scroll to position [0, 0]
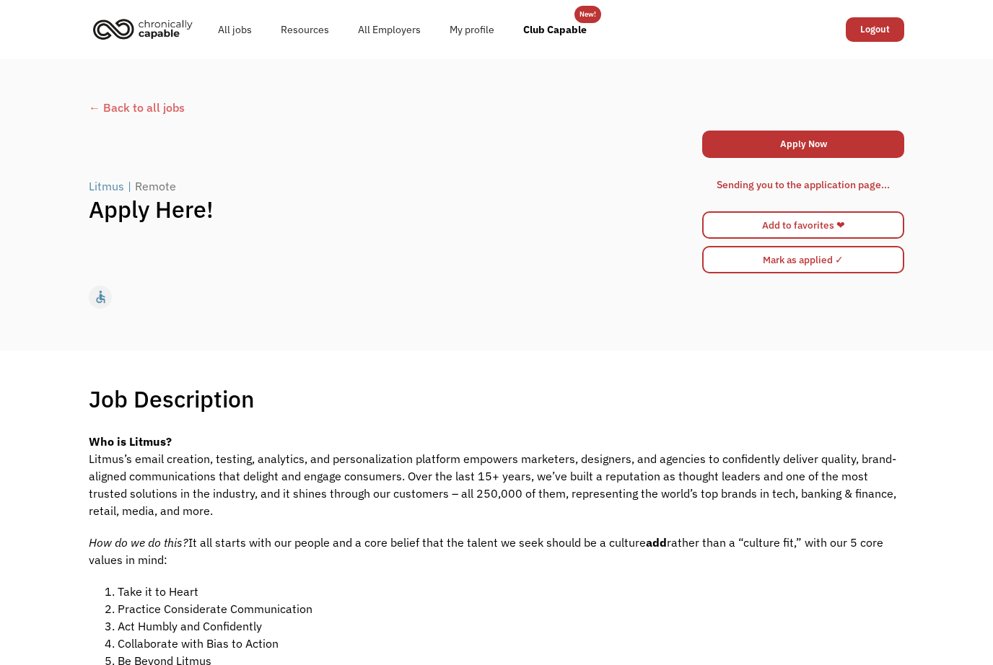
click at [883, 138] on link "Apply Now" at bounding box center [803, 144] width 202 height 27
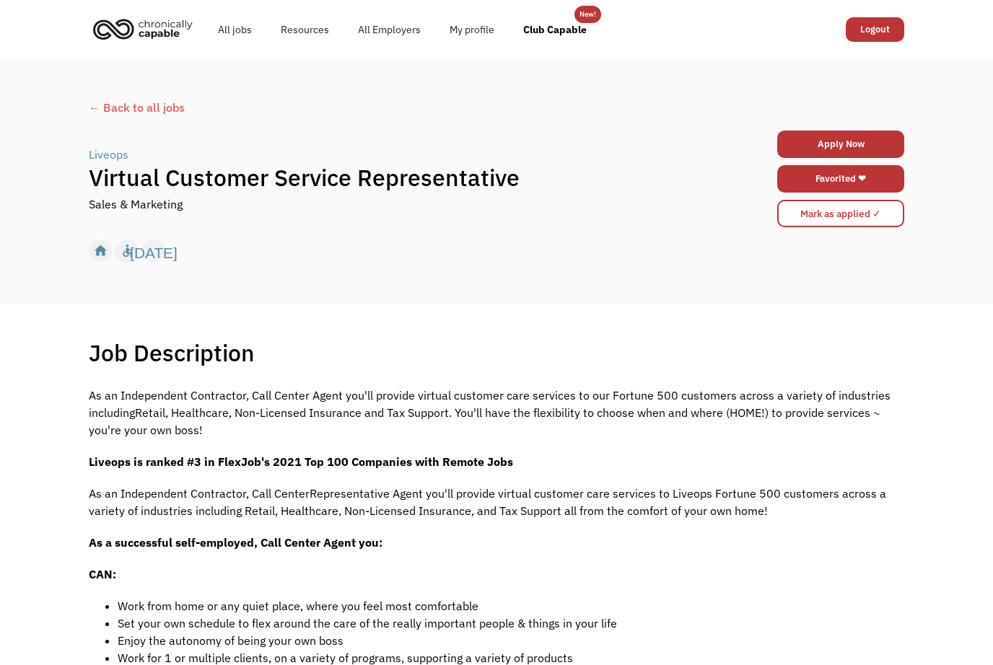
click at [899, 140] on link "Apply Now" at bounding box center [840, 144] width 127 height 27
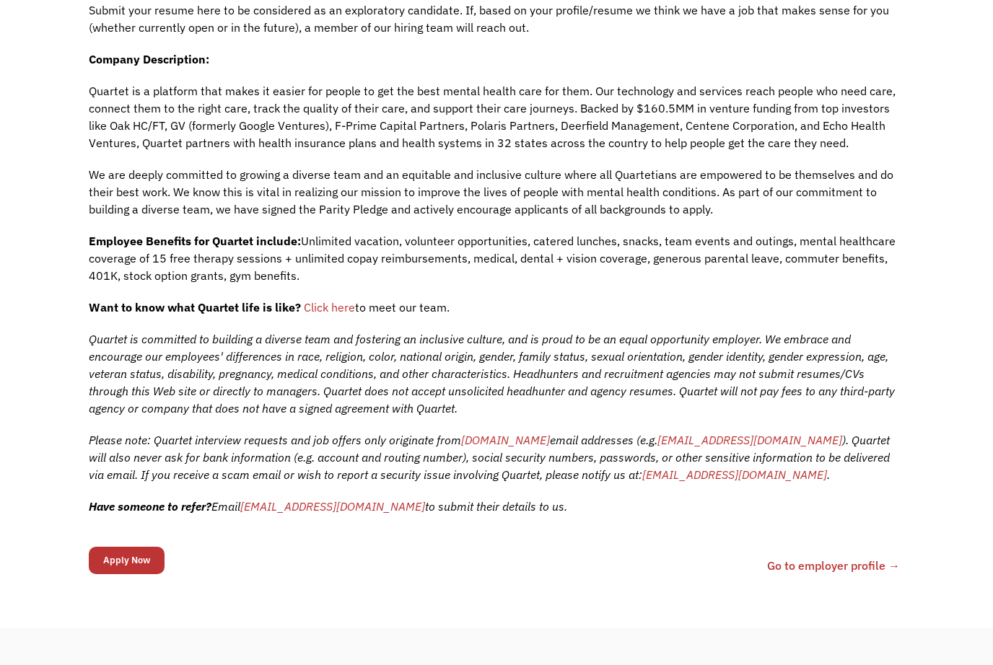
scroll to position [370, 0]
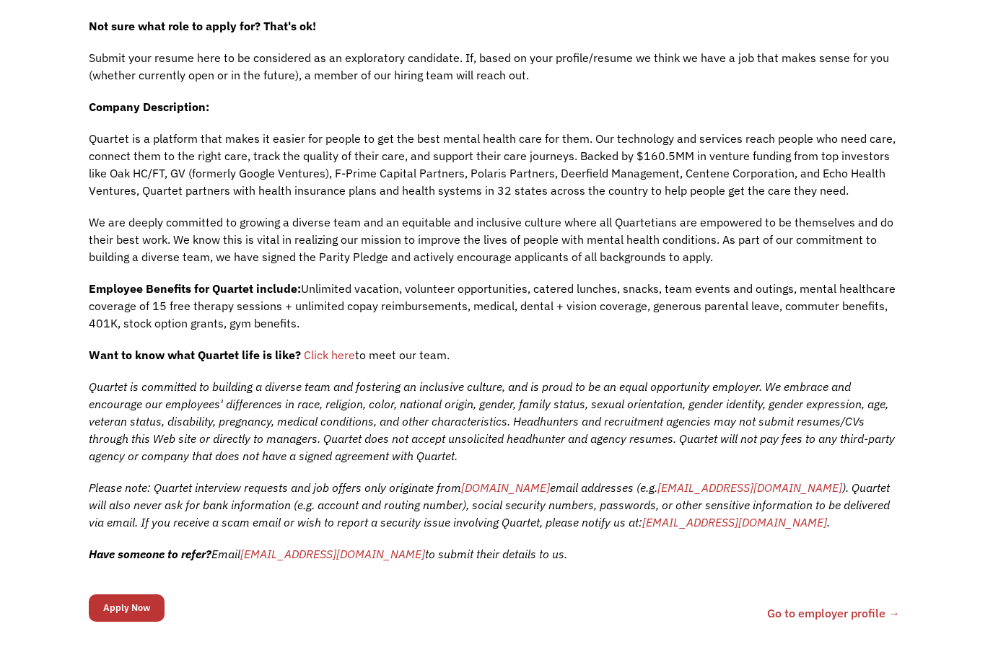
click at [131, 613] on input "Apply Now" at bounding box center [127, 608] width 76 height 27
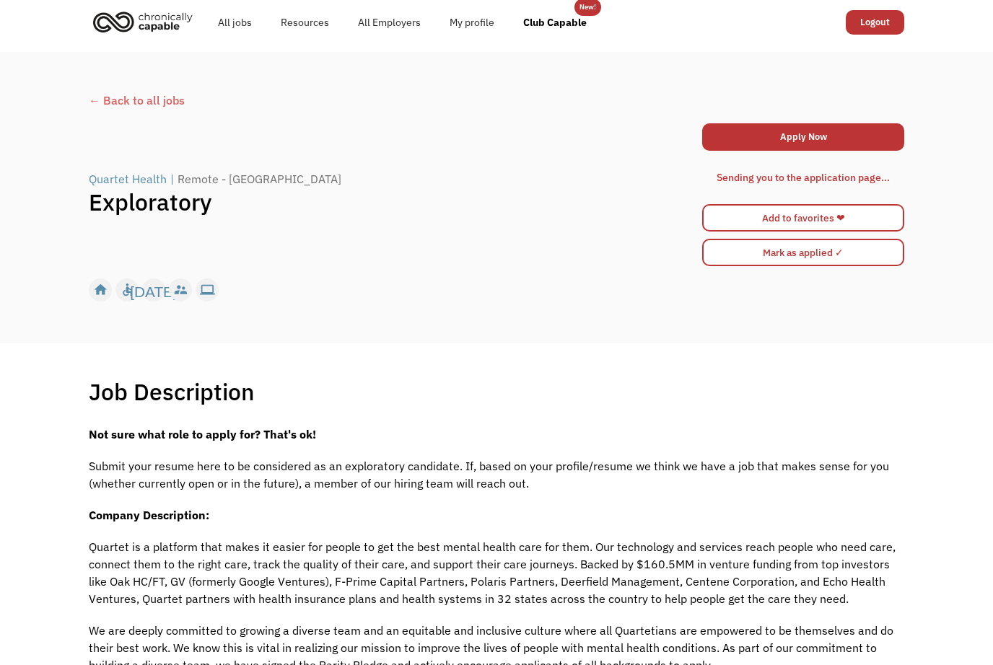
scroll to position [0, 0]
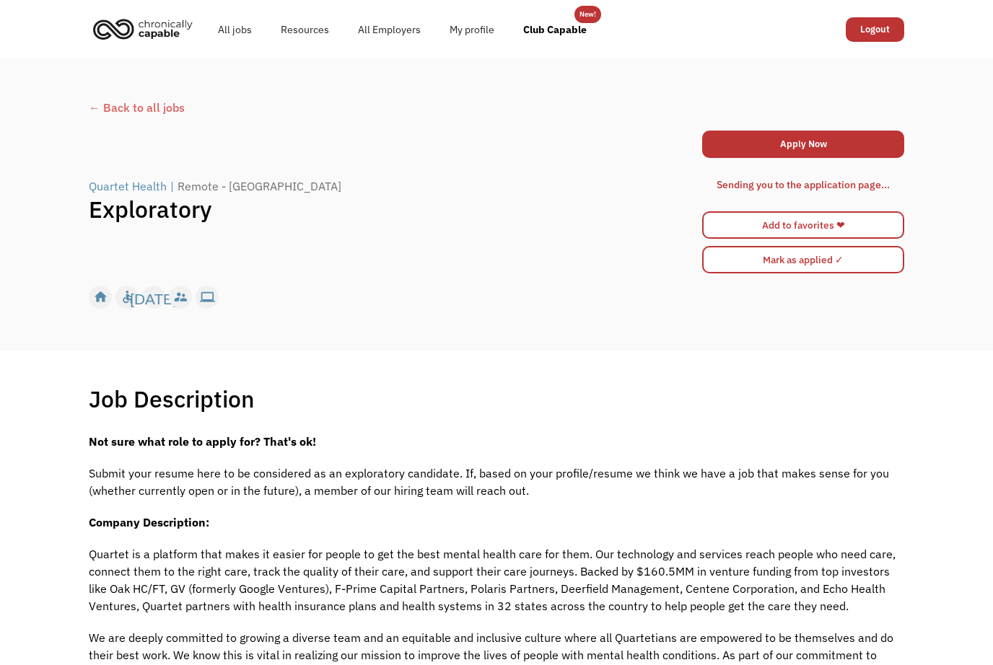
click at [788, 147] on link "Apply Now" at bounding box center [803, 144] width 202 height 27
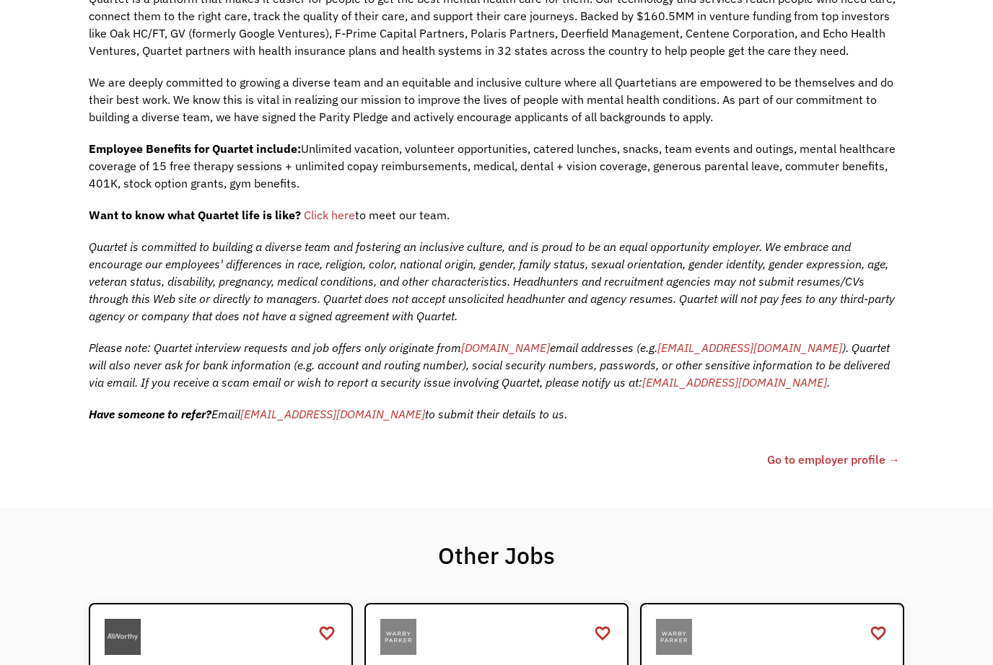
scroll to position [556, 0]
click at [825, 466] on link "Go to employer profile →" at bounding box center [833, 459] width 133 height 17
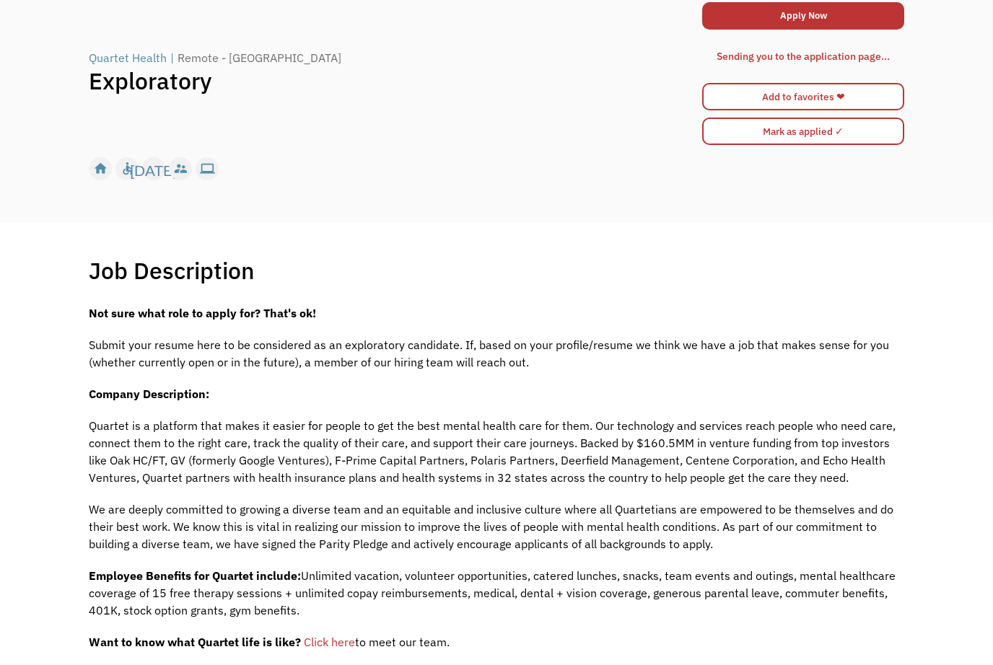
scroll to position [0, 0]
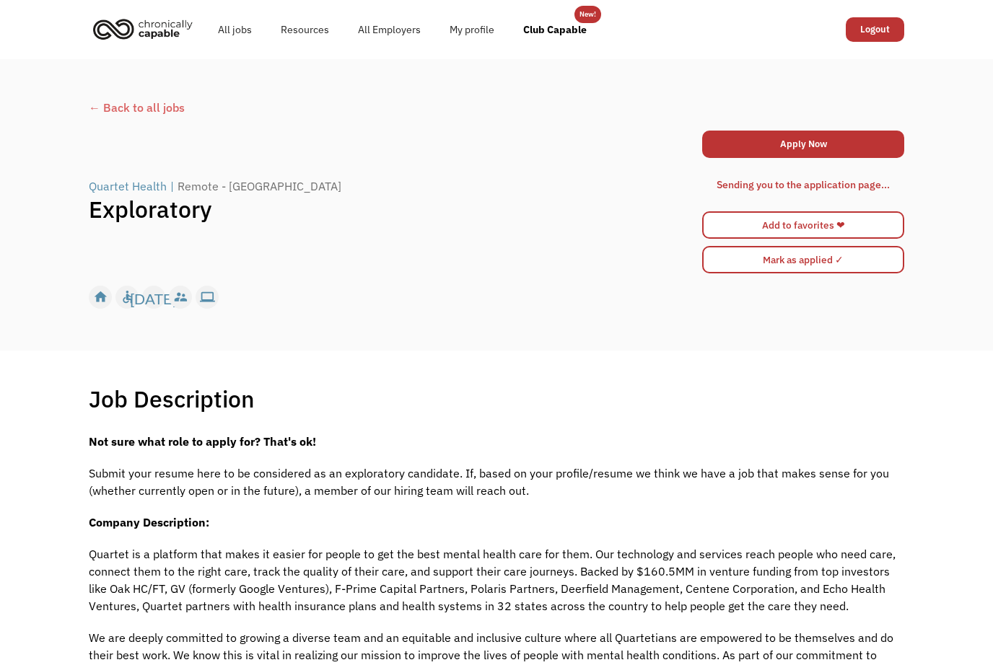
click at [756, 152] on link "Apply Now" at bounding box center [803, 144] width 202 height 27
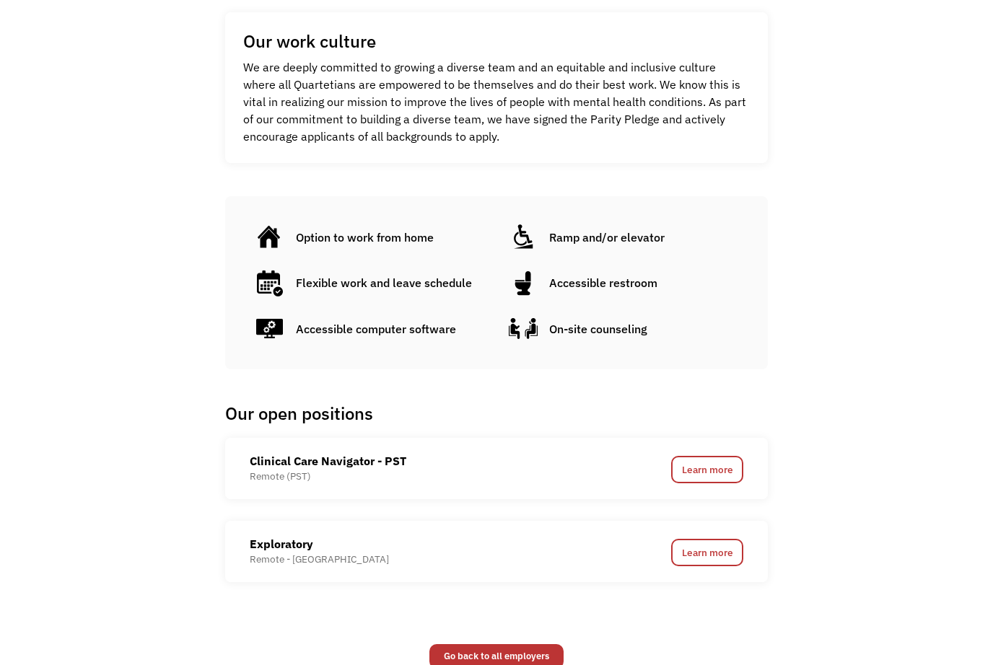
scroll to position [532, 0]
click at [693, 566] on link "Learn more" at bounding box center [707, 552] width 72 height 27
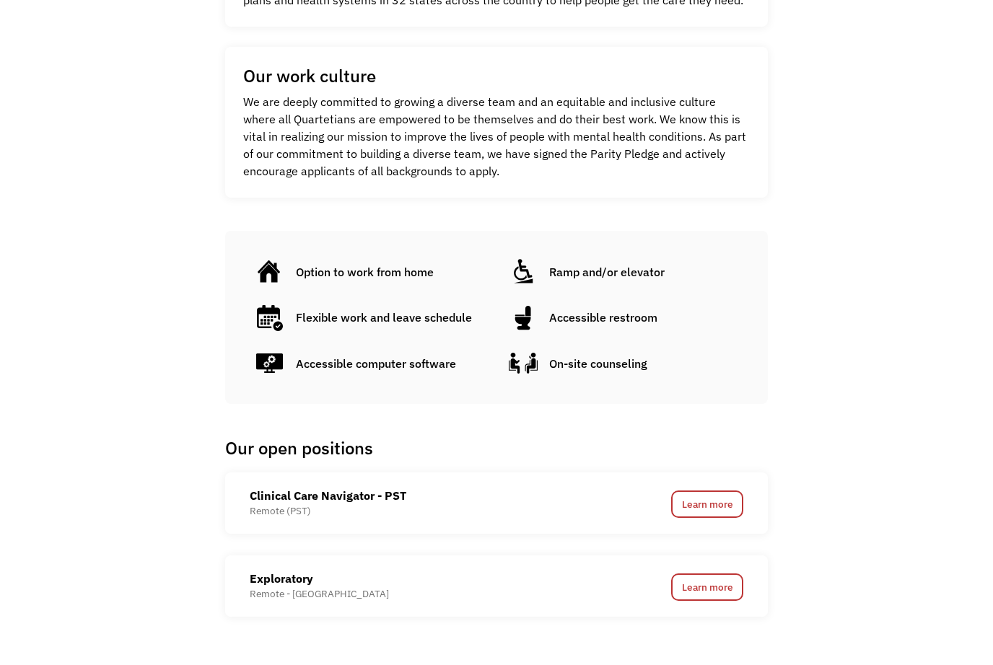
scroll to position [495, 0]
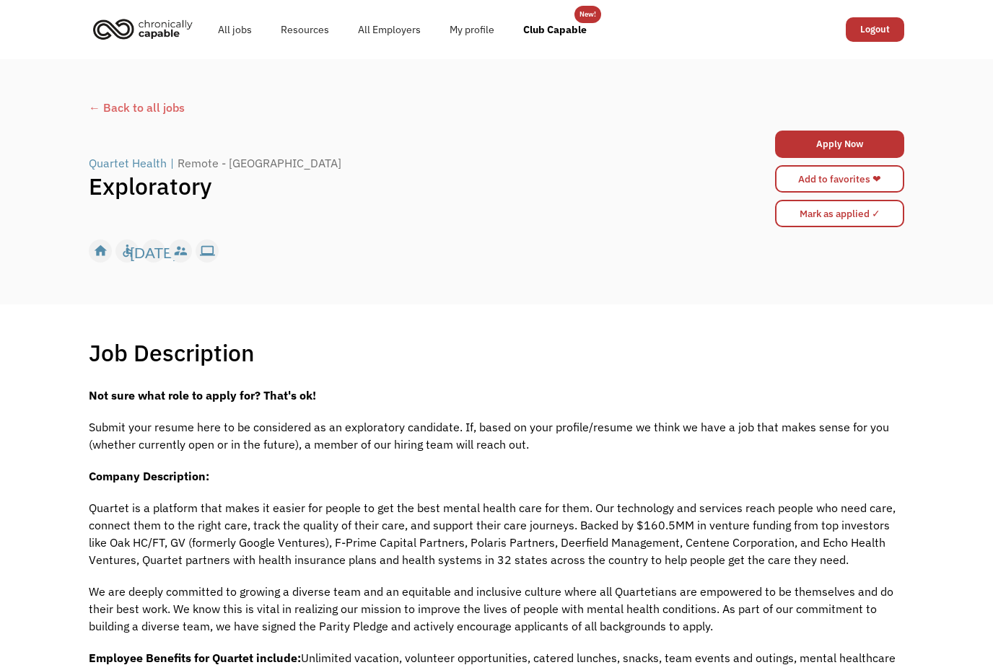
click at [846, 116] on div "← Back to all jobs" at bounding box center [497, 107] width 816 height 17
click at [809, 154] on link "Apply Now" at bounding box center [839, 144] width 129 height 27
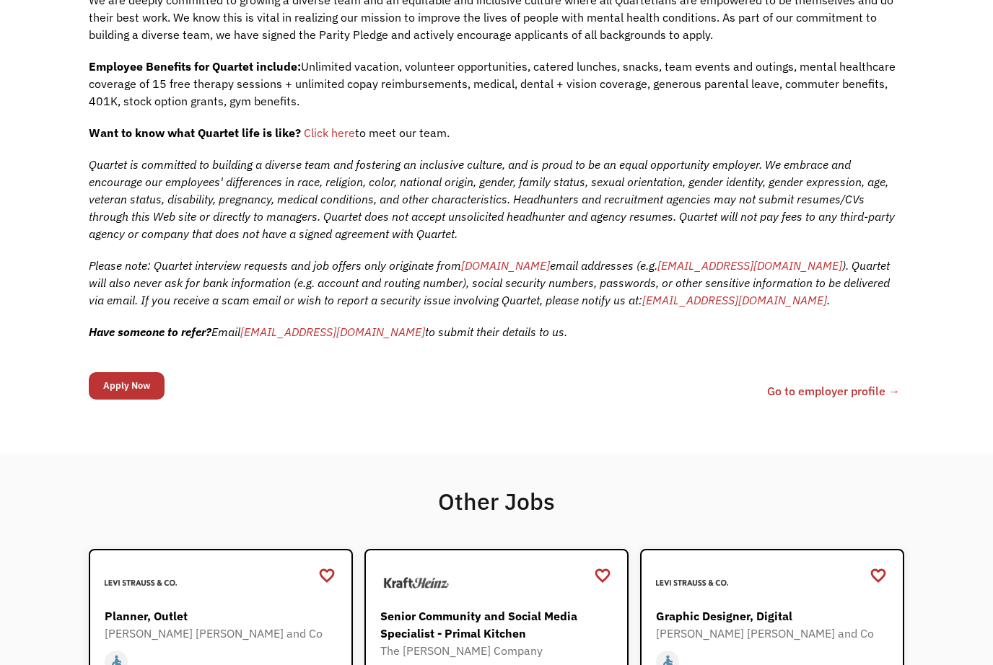
click at [108, 385] on input "Apply Now" at bounding box center [127, 386] width 76 height 27
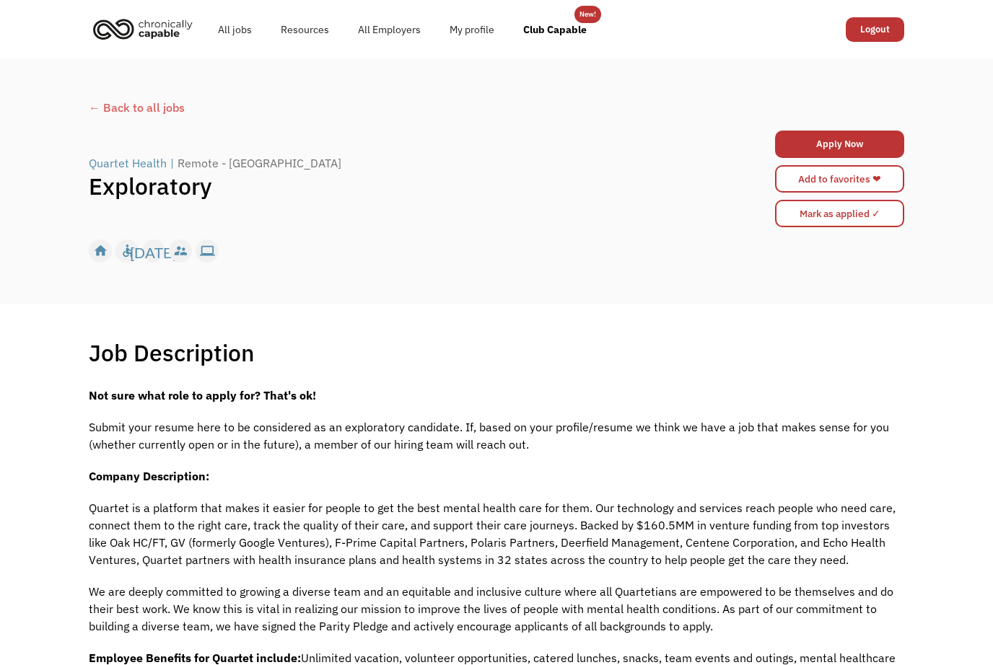
click at [875, 126] on div "← Back to all jobs Quartet Health | Remote - [GEOGRAPHIC_DATA] Exploratory Appl…" at bounding box center [496, 181] width 844 height 179
click at [894, 152] on link "Apply Now" at bounding box center [839, 144] width 129 height 27
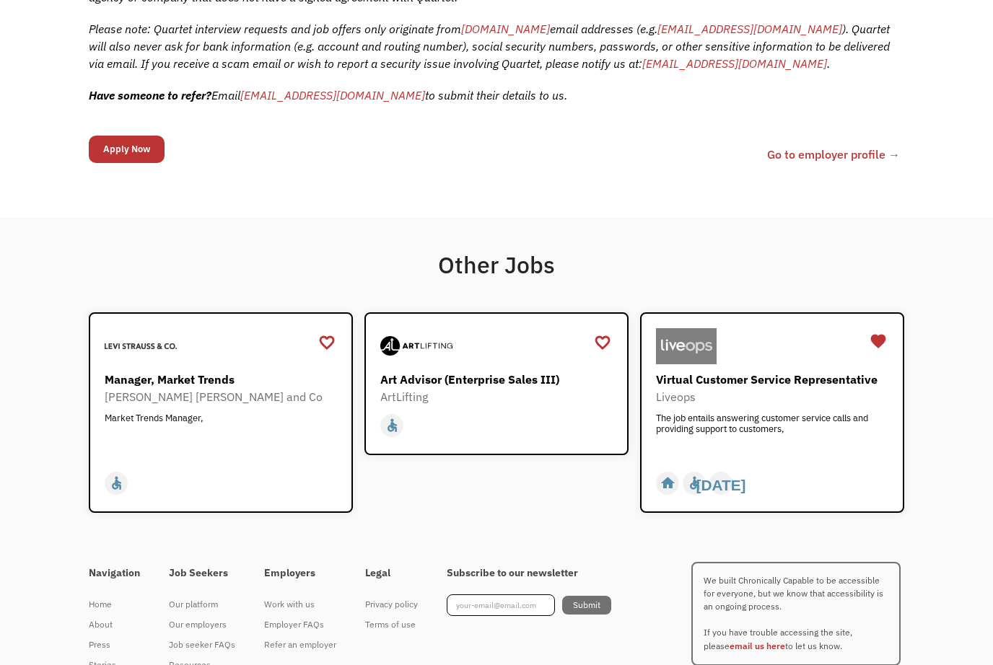
scroll to position [814, 0]
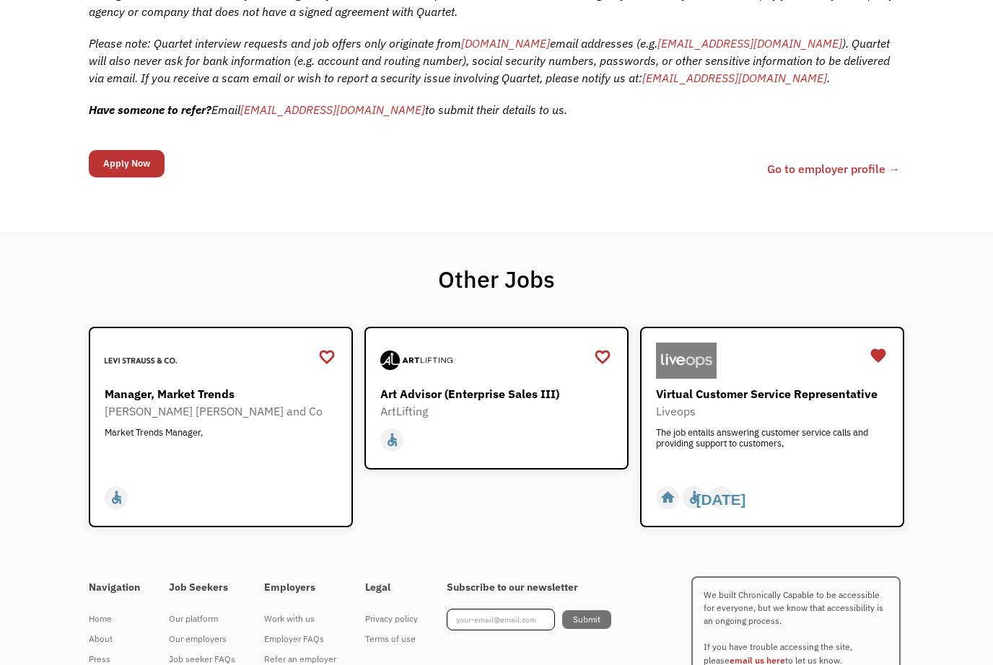
click at [878, 178] on link "Go to employer profile →" at bounding box center [833, 168] width 133 height 17
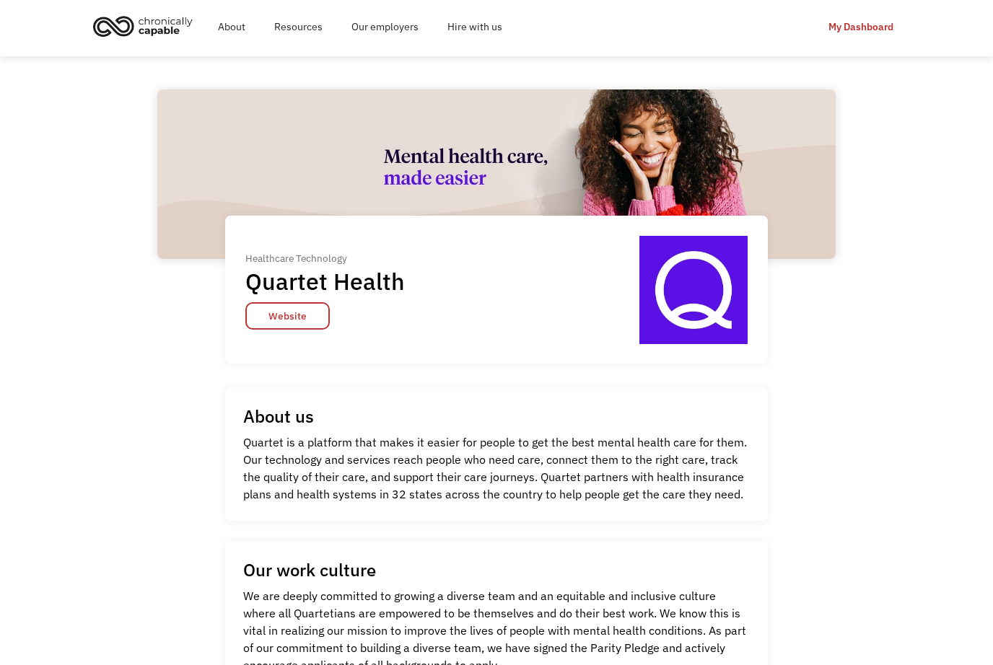
scroll to position [22, 0]
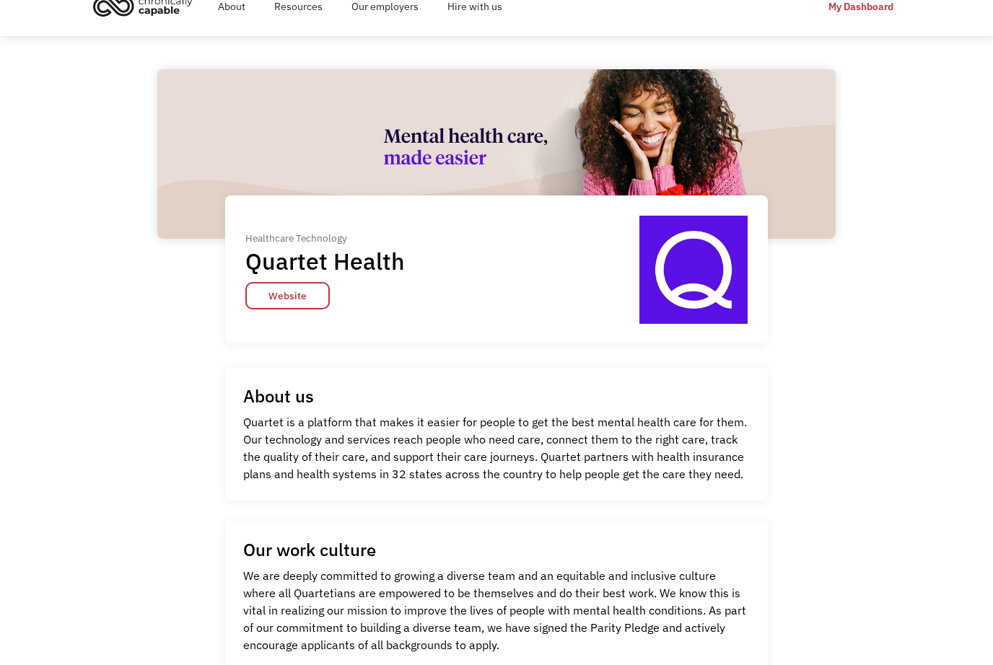
click at [271, 297] on link "Website" at bounding box center [287, 296] width 84 height 27
